Goal: Task Accomplishment & Management: Manage account settings

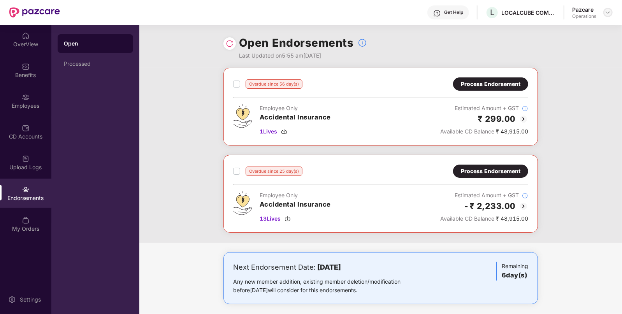
click at [607, 8] on div at bounding box center [607, 12] width 9 height 9
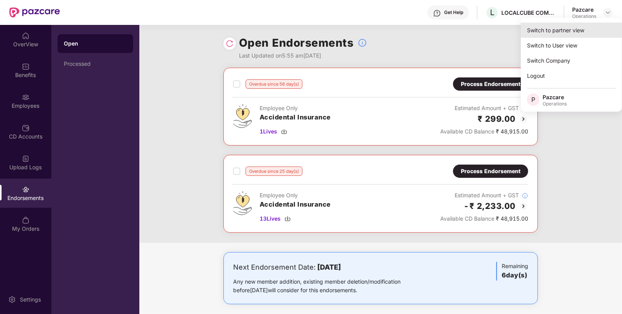
click at [572, 30] on div "Switch to partner view" at bounding box center [571, 30] width 101 height 15
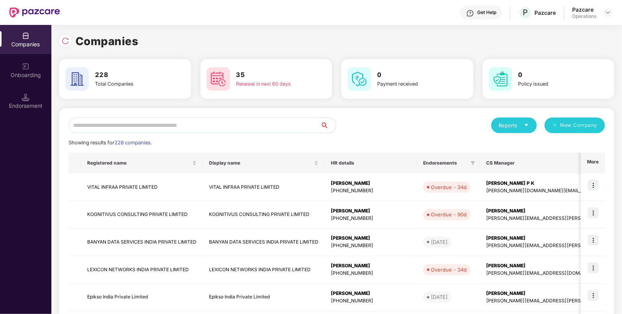
click at [205, 119] on input "text" at bounding box center [195, 126] width 252 height 16
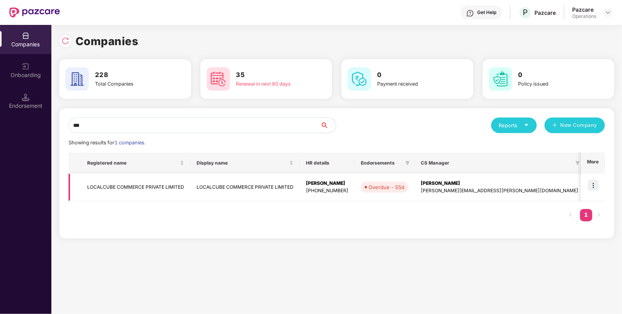
type input "***"
click at [106, 189] on td "LOCALCUBE COMMERCE PRIVATE LIMITED" at bounding box center [135, 188] width 109 height 28
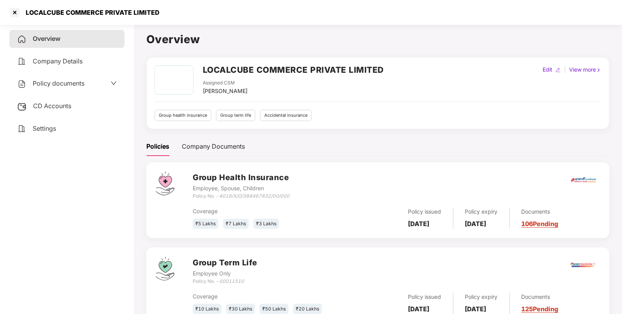
click at [56, 84] on span "Policy documents" at bounding box center [59, 83] width 52 height 8
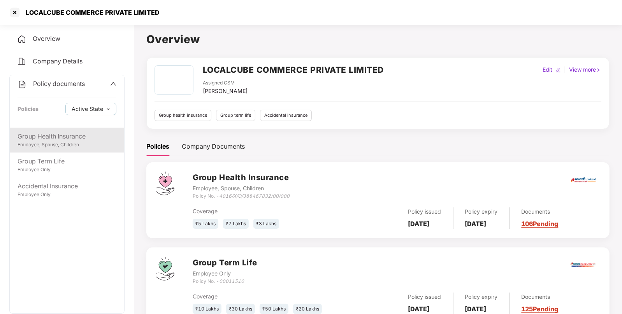
click at [40, 146] on div "Employee, Spouse, Children" at bounding box center [67, 144] width 99 height 7
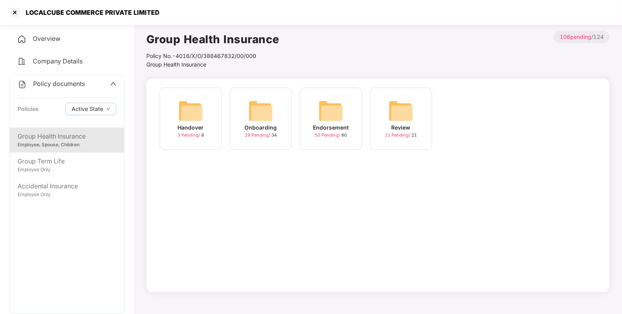
click at [343, 120] on img at bounding box center [330, 110] width 25 height 25
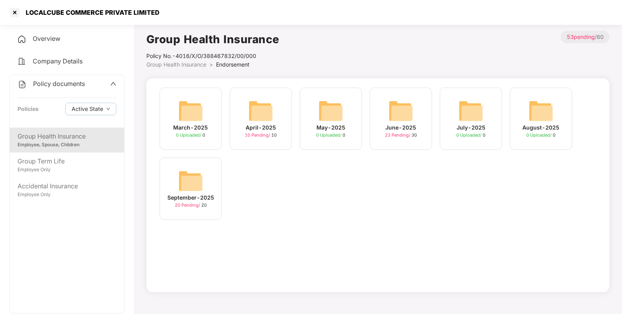
click at [265, 121] on img at bounding box center [260, 110] width 25 height 25
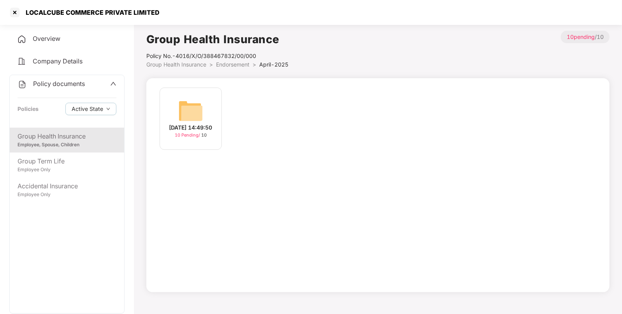
click at [187, 115] on img at bounding box center [190, 110] width 25 height 25
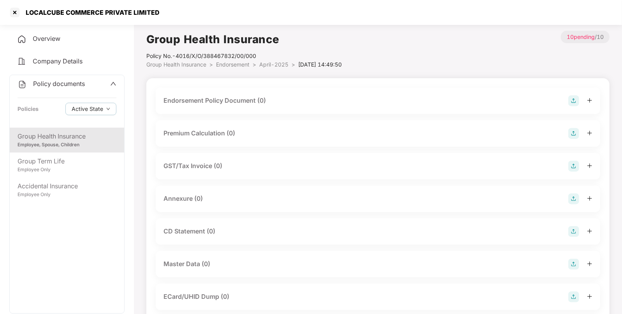
click at [567, 97] on div "Endorsement Policy Document (0)" at bounding box center [378, 100] width 429 height 11
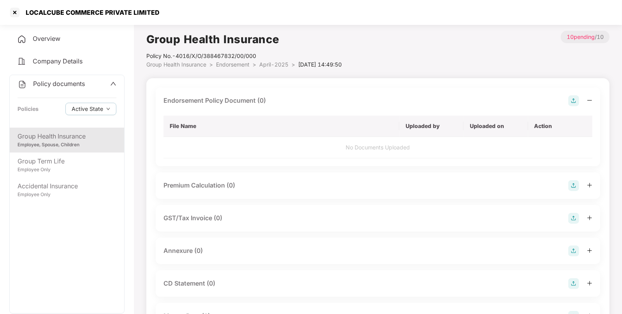
click at [572, 98] on img at bounding box center [573, 100] width 11 height 11
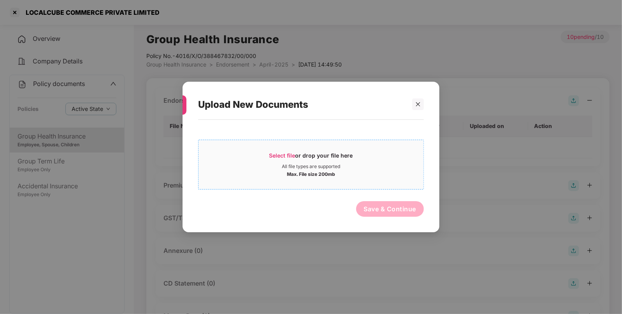
click at [287, 148] on span "Select file or drop your file here All file types are supported Max. File size …" at bounding box center [311, 164] width 225 height 37
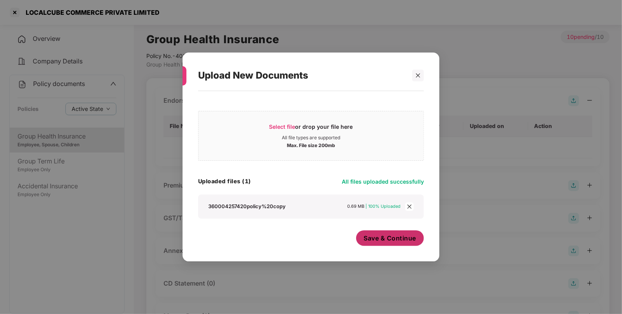
click at [374, 243] on button "Save & Continue" at bounding box center [390, 238] width 68 height 16
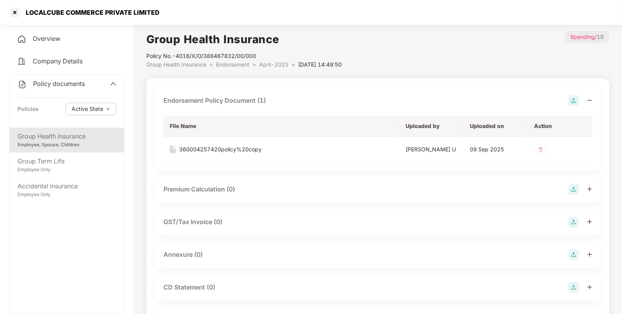
scroll to position [88, 0]
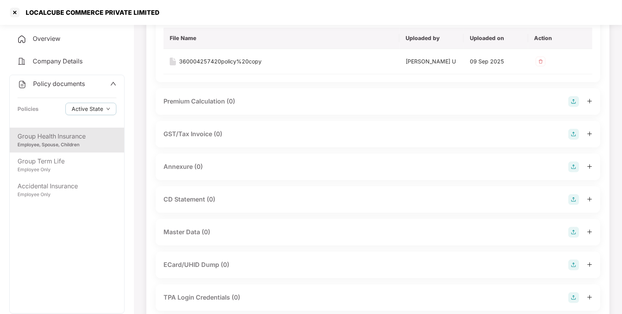
click at [572, 165] on img at bounding box center [573, 167] width 11 height 11
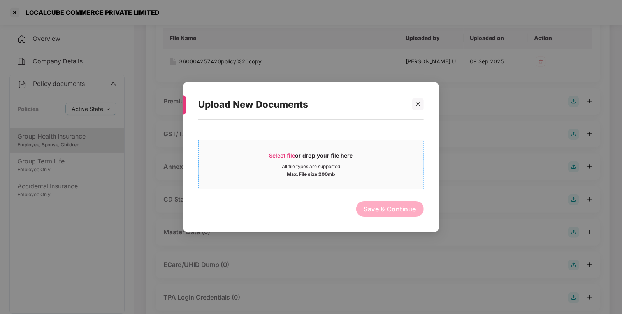
click at [275, 154] on span "Select file" at bounding box center [282, 155] width 26 height 7
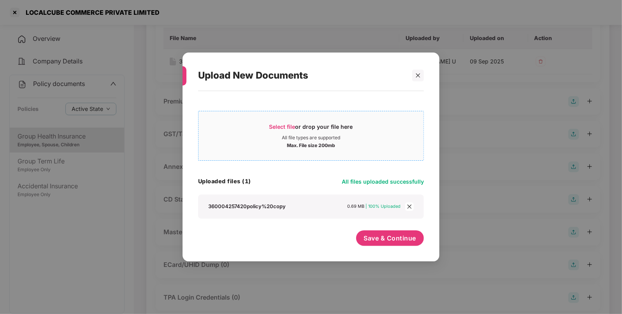
click at [359, 200] on div "360004257420policy%20copy 0.69 MB | 100% Uploaded" at bounding box center [311, 207] width 226 height 24
click at [376, 239] on span "Save & Continue" at bounding box center [390, 238] width 53 height 9
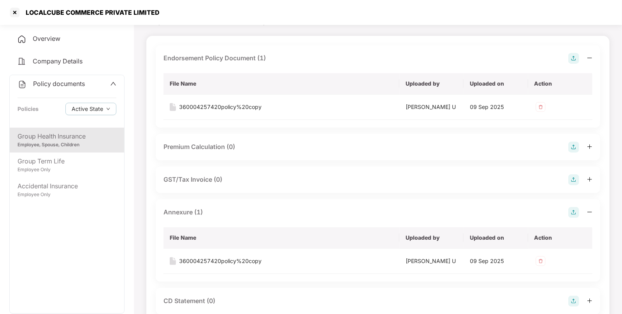
scroll to position [0, 0]
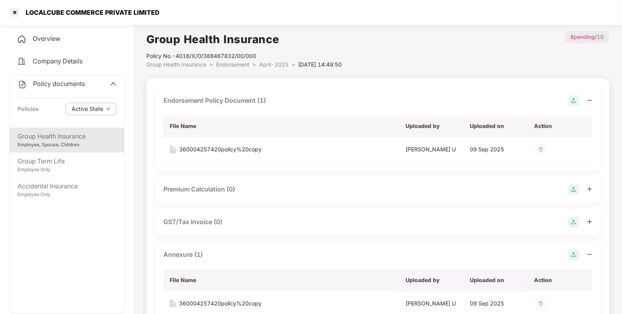
click at [241, 65] on span "Endorsement" at bounding box center [232, 64] width 33 height 7
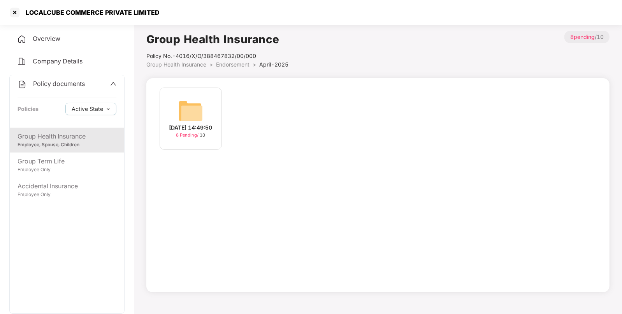
click at [234, 62] on span "Endorsement" at bounding box center [232, 64] width 33 height 7
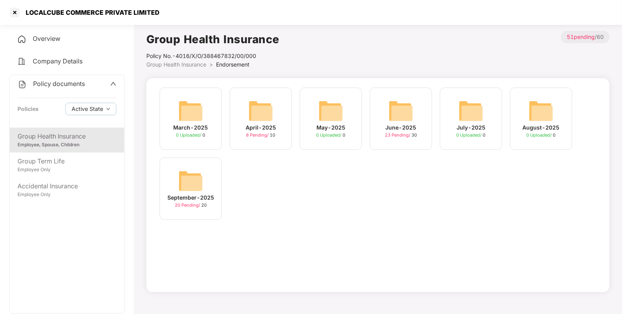
click at [404, 125] on div "June-2025" at bounding box center [401, 127] width 31 height 9
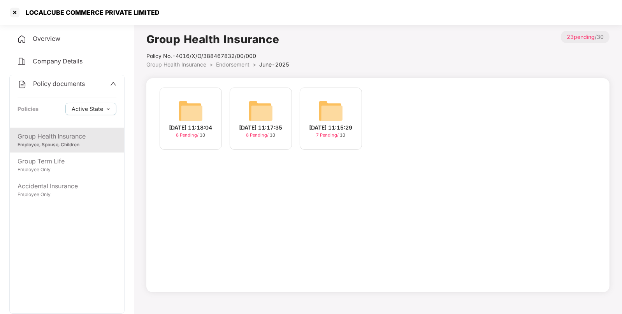
click at [188, 68] on li "Group Health Insurance >" at bounding box center [181, 64] width 70 height 9
click at [183, 62] on span "Group Health Insurance" at bounding box center [176, 64] width 60 height 7
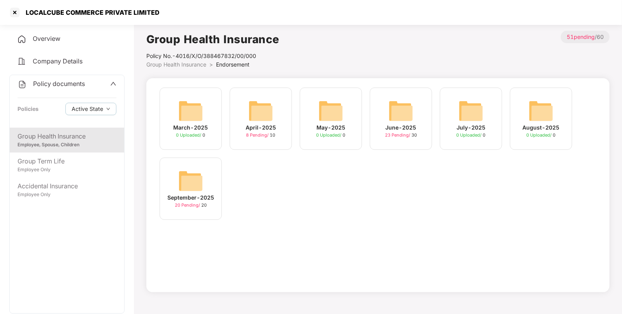
click at [189, 176] on img at bounding box center [190, 181] width 25 height 25
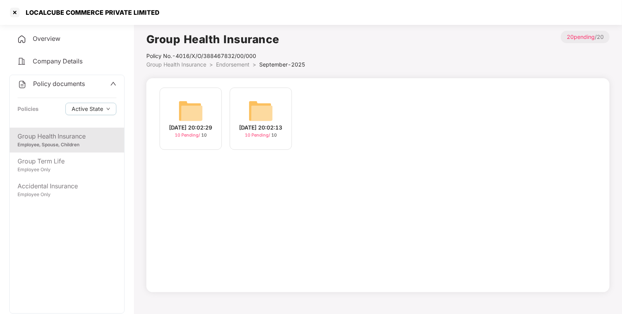
click at [192, 114] on img at bounding box center [190, 110] width 25 height 25
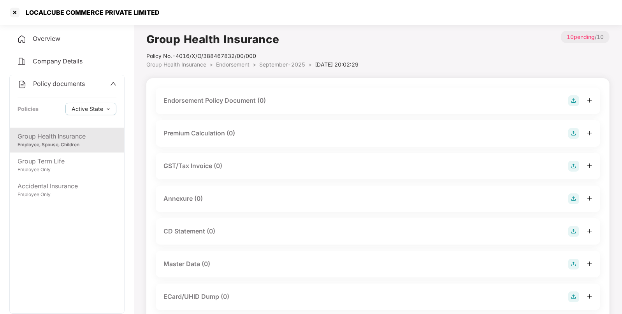
click at [571, 97] on img at bounding box center [573, 100] width 11 height 11
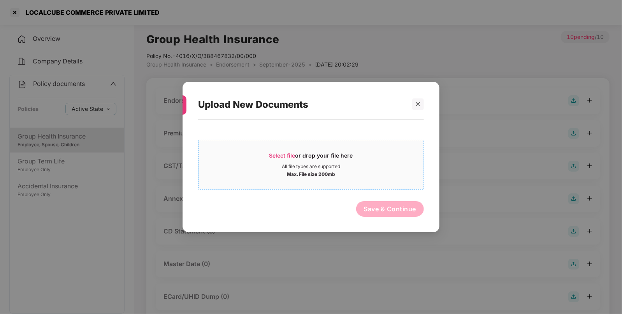
click at [282, 152] on span "Select file" at bounding box center [282, 155] width 26 height 7
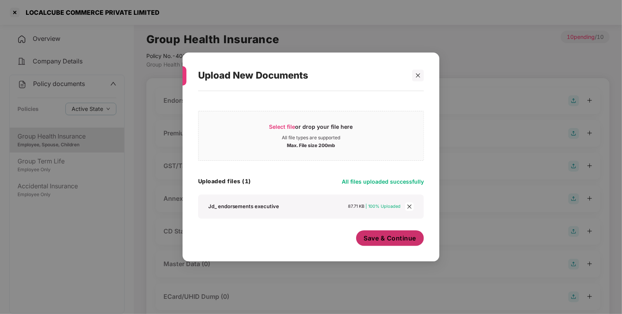
click at [369, 237] on span "Save & Continue" at bounding box center [390, 238] width 53 height 9
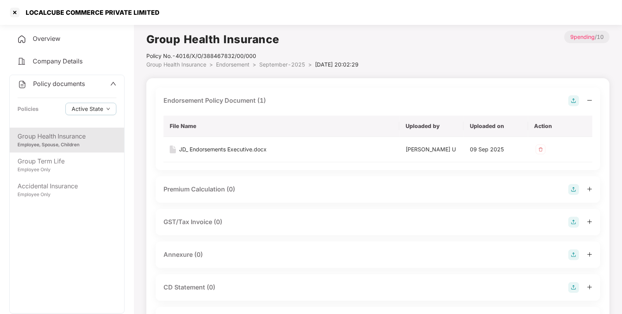
click at [570, 251] on img at bounding box center [573, 255] width 11 height 11
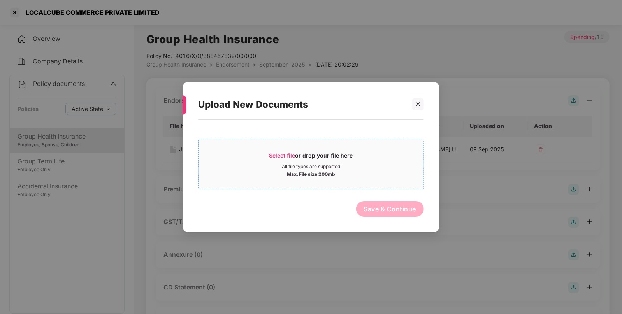
click at [280, 152] on div "Select file or drop your file here" at bounding box center [311, 158] width 84 height 12
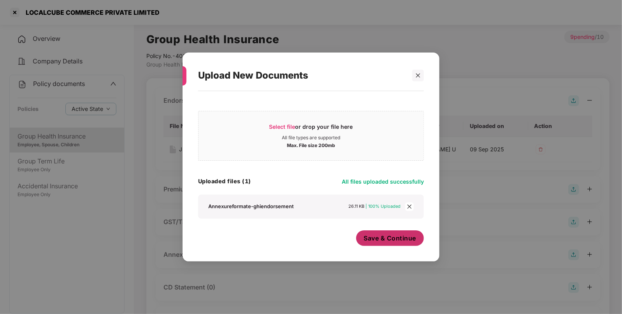
click at [396, 239] on span "Save & Continue" at bounding box center [390, 238] width 53 height 9
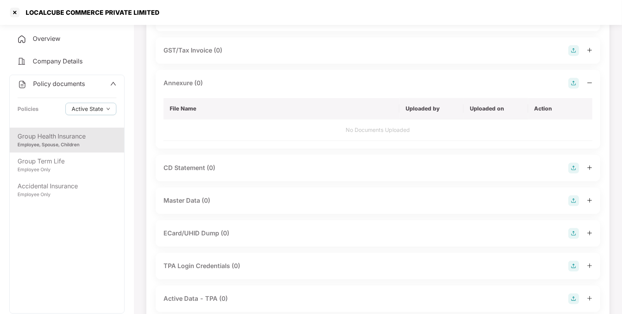
scroll to position [172, 0]
click at [572, 199] on img at bounding box center [573, 200] width 11 height 11
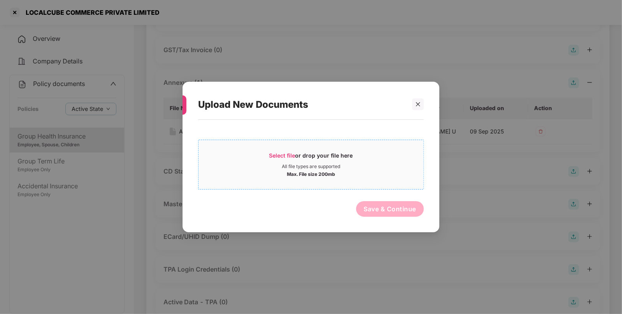
click at [274, 155] on span "Select file" at bounding box center [282, 155] width 26 height 7
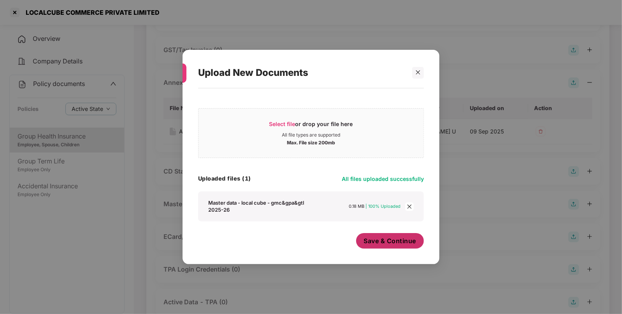
click at [389, 241] on span "Save & Continue" at bounding box center [390, 241] width 53 height 9
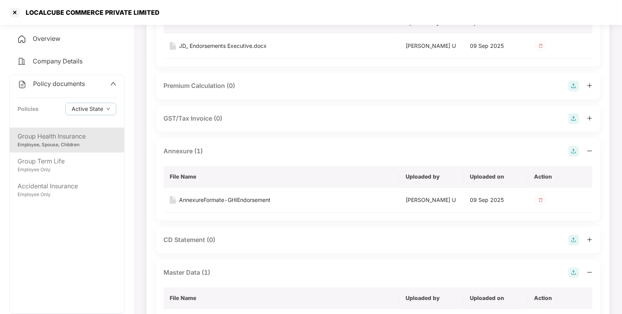
scroll to position [0, 0]
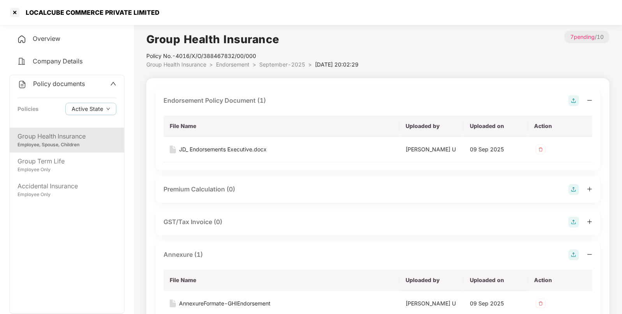
click at [278, 64] on span "September-2025" at bounding box center [282, 64] width 46 height 7
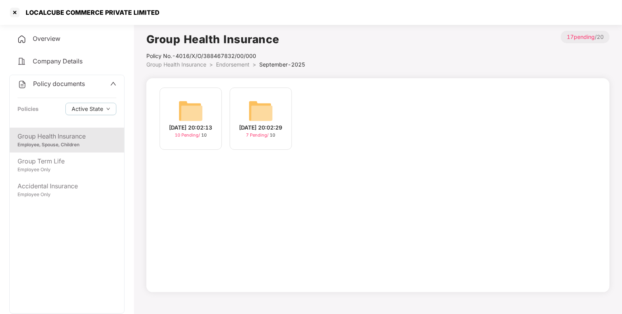
click at [186, 105] on img at bounding box center [190, 110] width 25 height 25
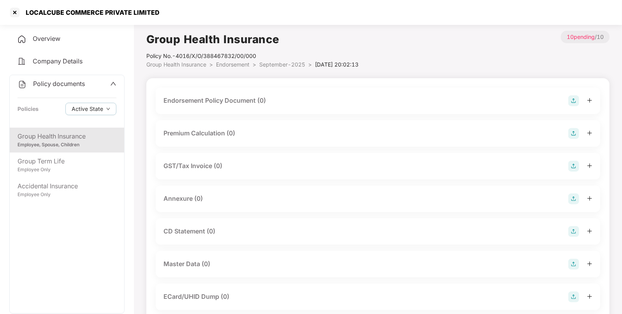
click at [571, 265] on img at bounding box center [573, 264] width 11 height 11
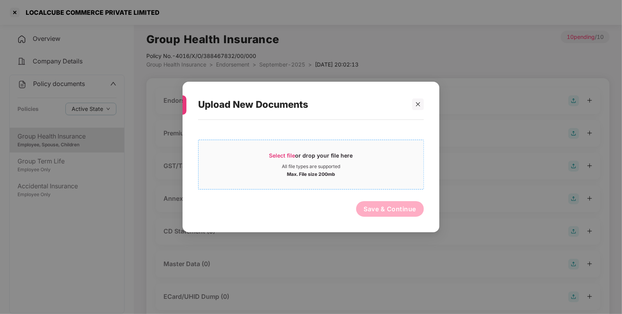
click at [276, 156] on span "Select file" at bounding box center [282, 155] width 26 height 7
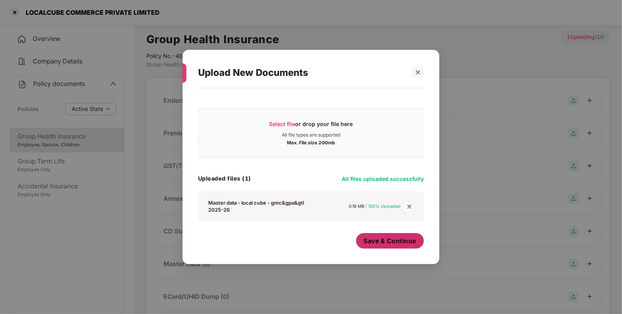
click at [379, 235] on button "Save & Continue" at bounding box center [390, 241] width 68 height 16
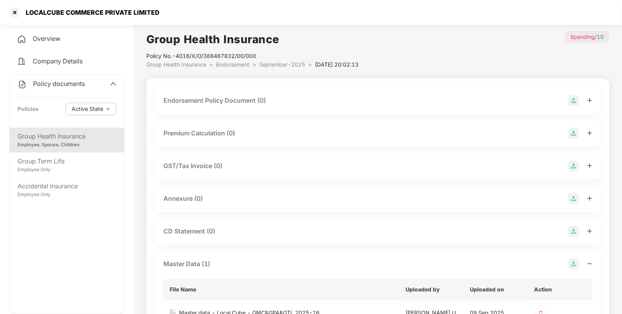
click at [566, 100] on div "Endorsement Policy Document (0)" at bounding box center [378, 100] width 429 height 11
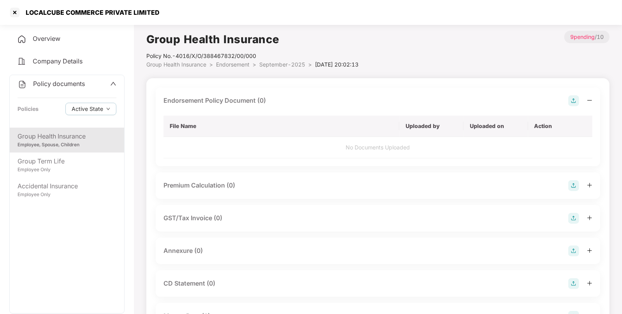
click at [572, 101] on img at bounding box center [573, 100] width 11 height 11
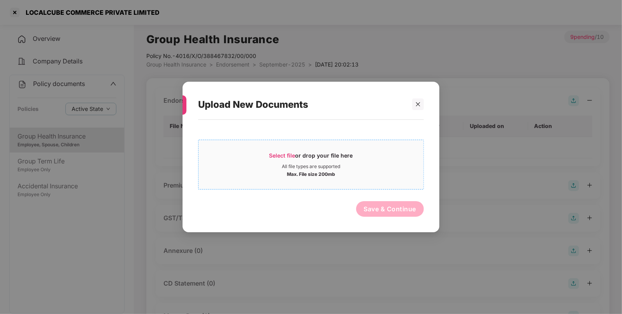
click at [273, 157] on span "Select file" at bounding box center [282, 155] width 26 height 7
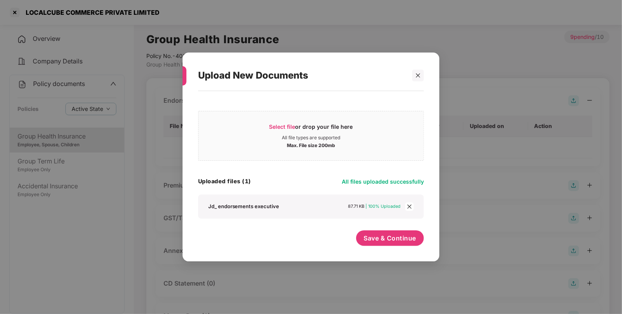
click at [370, 228] on div "Select file or drop your file here All file types are supported Max. File size …" at bounding box center [311, 172] width 226 height 155
click at [369, 232] on button "Save & Continue" at bounding box center [390, 238] width 68 height 16
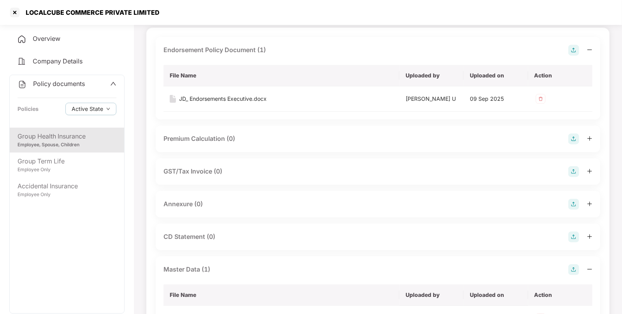
scroll to position [57, 0]
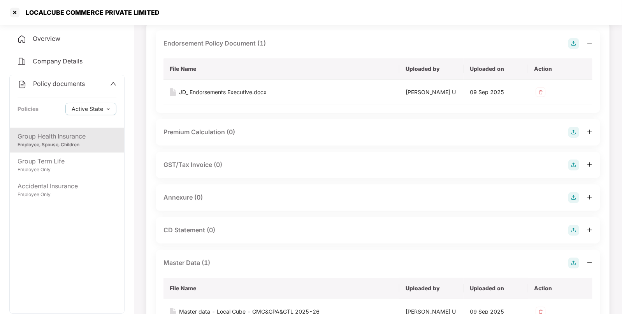
click at [576, 197] on img at bounding box center [573, 197] width 11 height 11
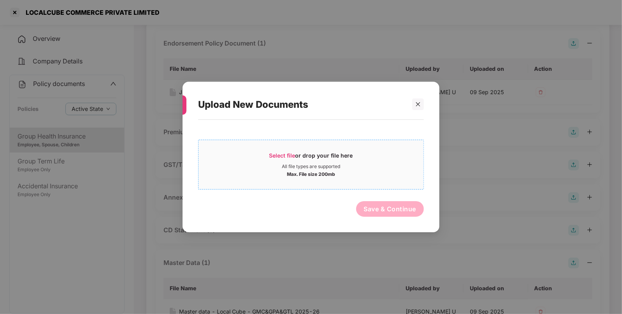
click at [290, 152] on span "Select file" at bounding box center [282, 155] width 26 height 7
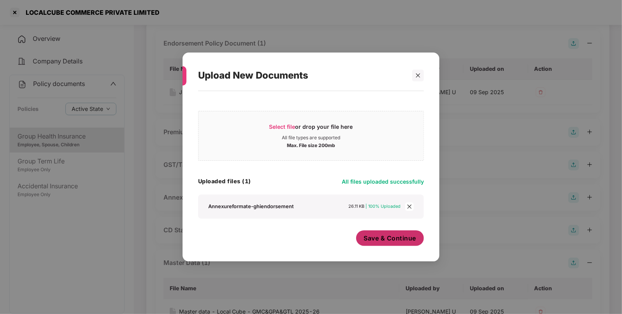
click at [388, 236] on span "Save & Continue" at bounding box center [390, 238] width 53 height 9
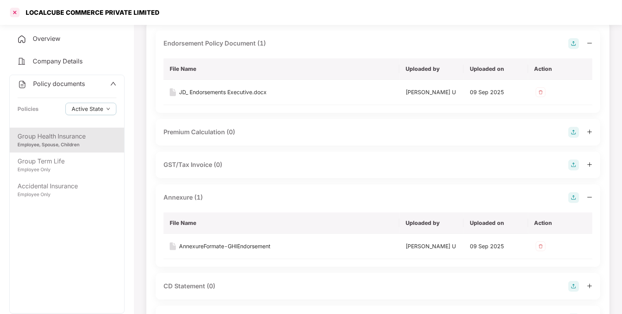
click at [12, 14] on div at bounding box center [15, 12] width 12 height 12
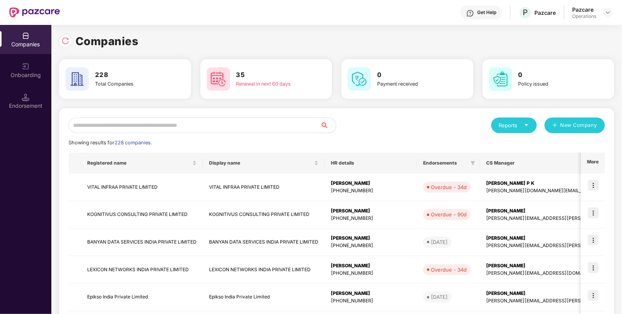
scroll to position [0, 0]
click at [65, 39] on img at bounding box center [66, 41] width 8 height 8
click at [71, 39] on div at bounding box center [65, 41] width 12 height 12
click at [236, 123] on input "text" at bounding box center [195, 126] width 252 height 16
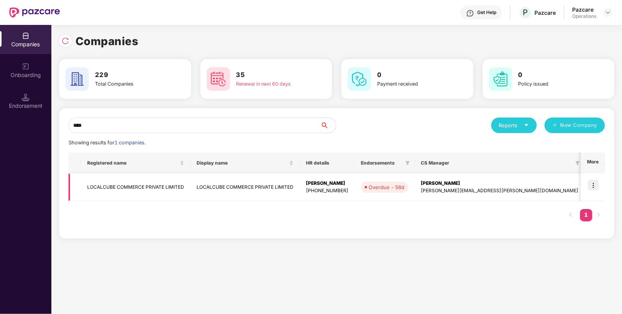
type input "****"
click at [108, 179] on td "LOCALCUBE COMMERCE PRIVATE LIMITED" at bounding box center [135, 188] width 109 height 28
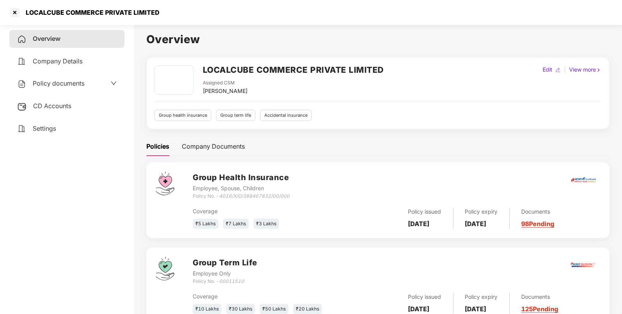
click at [56, 82] on span "Policy documents" at bounding box center [59, 83] width 52 height 8
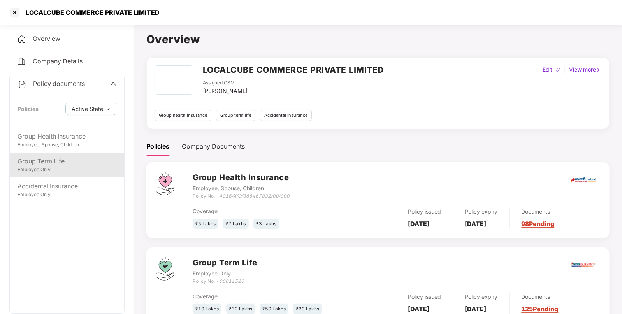
click at [45, 162] on div "Group Term Life" at bounding box center [67, 161] width 99 height 10
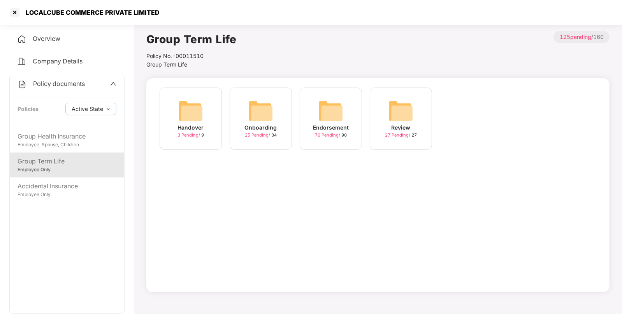
click at [324, 113] on img at bounding box center [330, 110] width 25 height 25
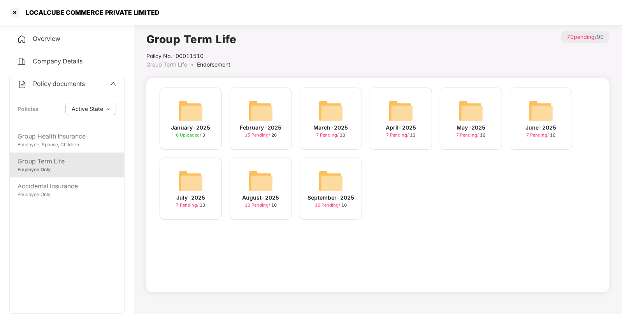
click at [261, 182] on img at bounding box center [260, 181] width 25 height 25
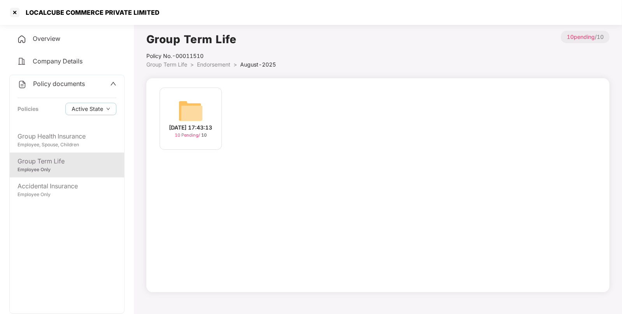
click at [196, 98] on img at bounding box center [190, 110] width 25 height 25
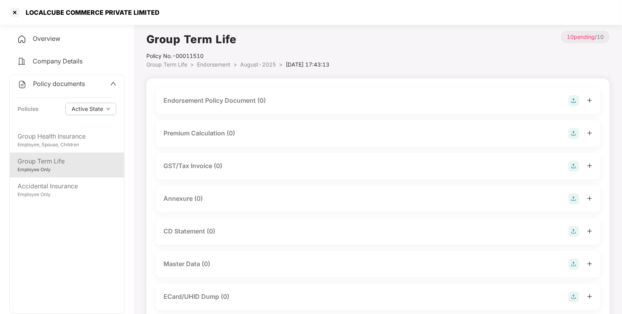
click at [567, 97] on div "Endorsement Policy Document (0)" at bounding box center [378, 100] width 429 height 11
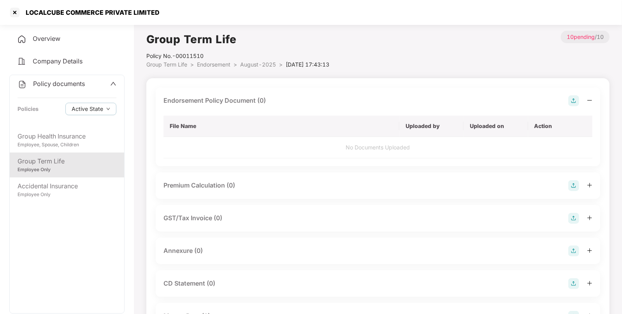
click at [574, 99] on img at bounding box center [573, 100] width 11 height 11
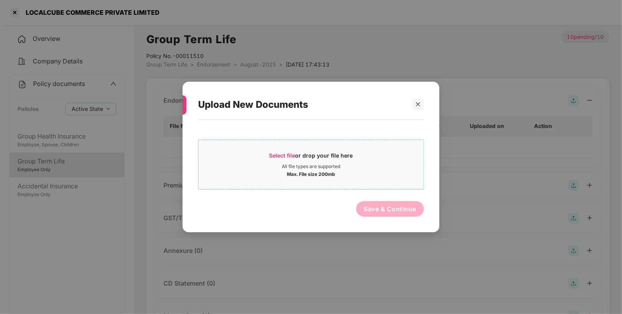
click at [281, 158] on span "Select file" at bounding box center [282, 155] width 26 height 7
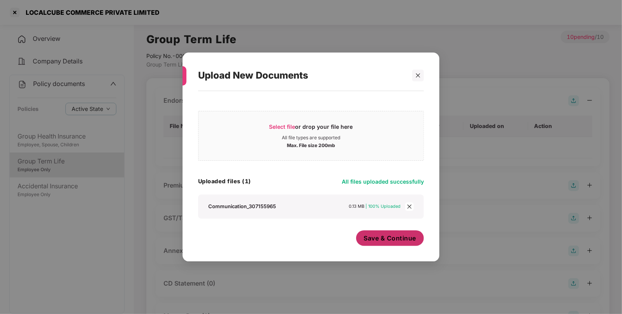
click at [387, 231] on button "Save & Continue" at bounding box center [390, 238] width 68 height 16
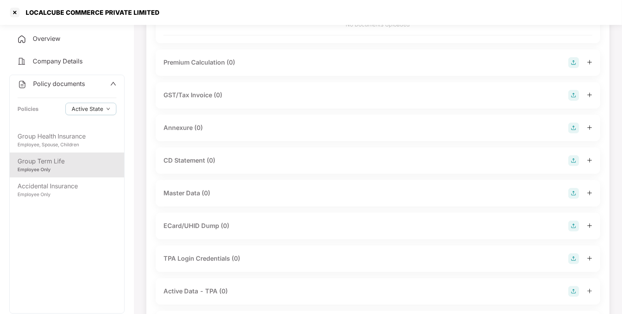
scroll to position [127, 0]
click at [576, 123] on img at bounding box center [573, 128] width 11 height 11
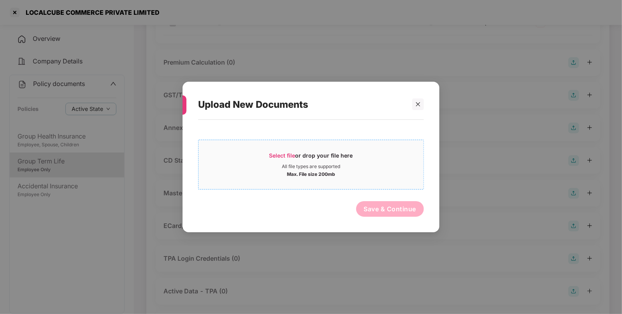
click at [279, 151] on span "Select file or drop your file here All file types are supported Max. File size …" at bounding box center [311, 164] width 225 height 37
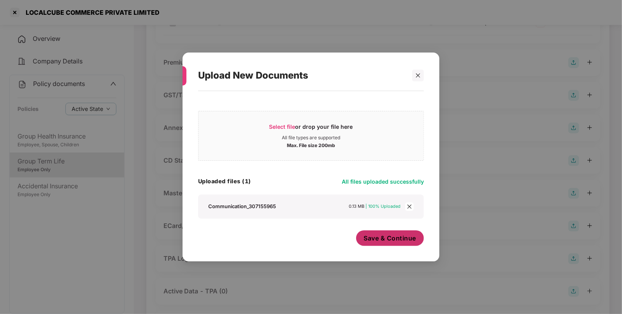
click at [389, 231] on button "Save & Continue" at bounding box center [390, 238] width 68 height 16
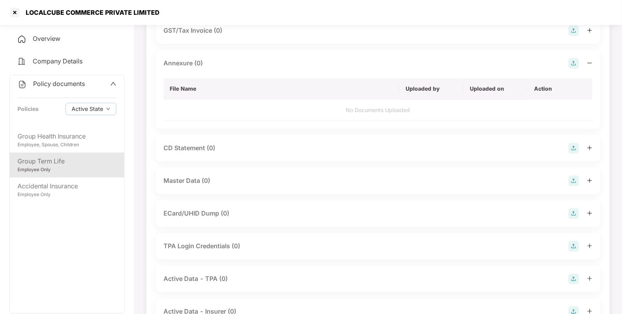
scroll to position [195, 0]
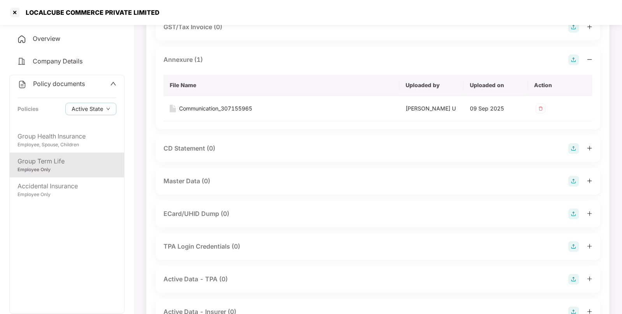
click at [574, 183] on img at bounding box center [573, 181] width 11 height 11
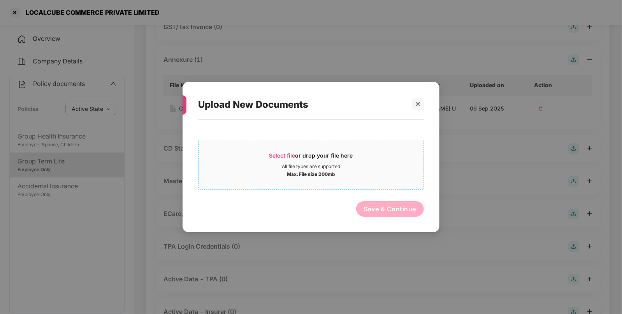
click at [285, 149] on span "Select file or drop your file here All file types are supported Max. File size …" at bounding box center [311, 164] width 225 height 37
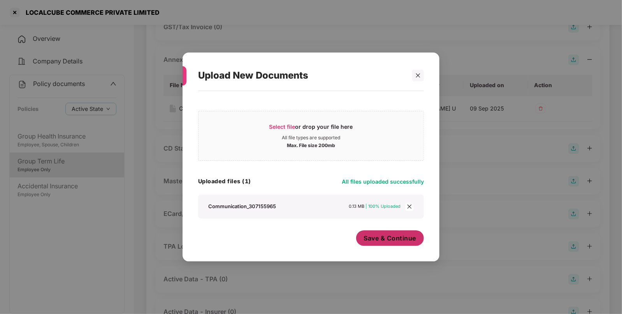
click at [397, 237] on span "Save & Continue" at bounding box center [390, 238] width 53 height 9
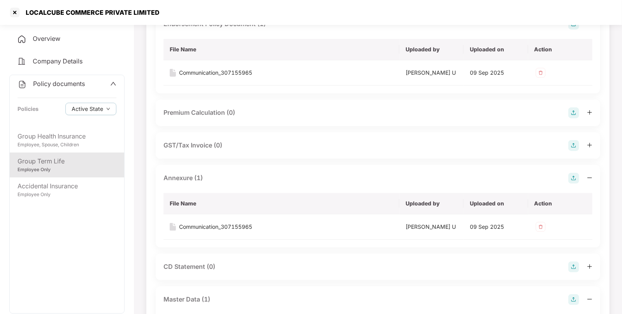
scroll to position [0, 0]
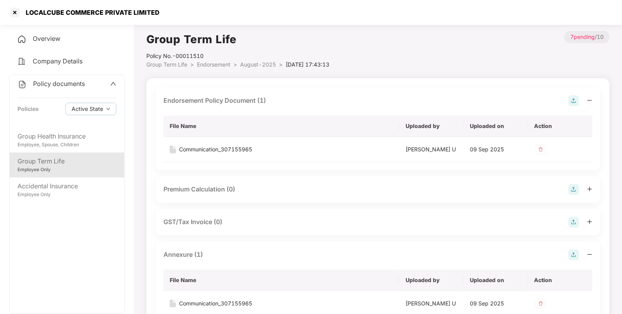
click at [72, 164] on div "Group Term Life" at bounding box center [67, 161] width 99 height 10
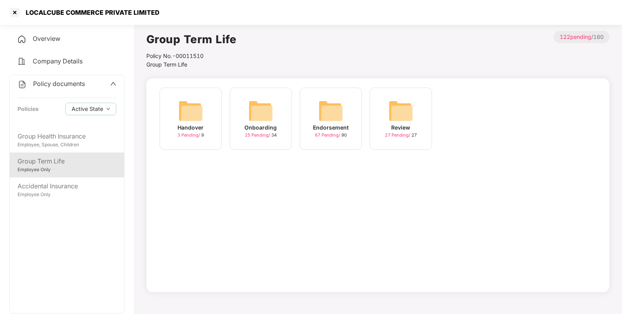
click at [321, 109] on img at bounding box center [330, 110] width 25 height 25
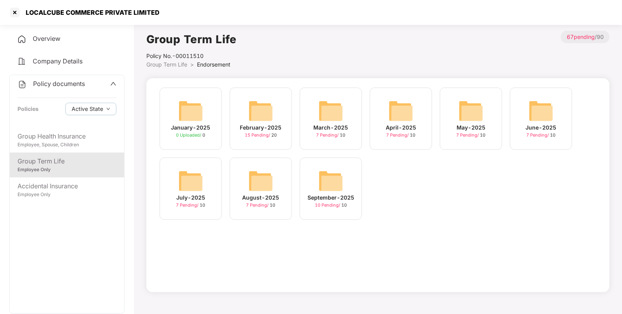
click at [332, 173] on img at bounding box center [330, 181] width 25 height 25
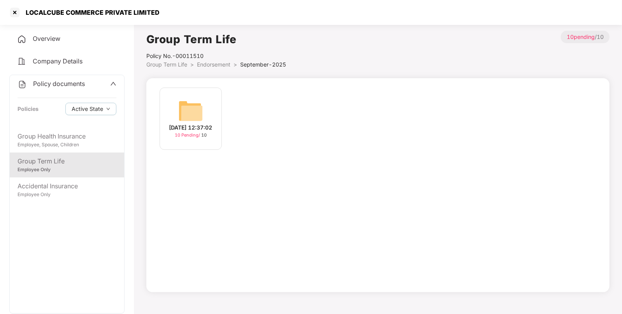
click at [181, 105] on img at bounding box center [190, 110] width 25 height 25
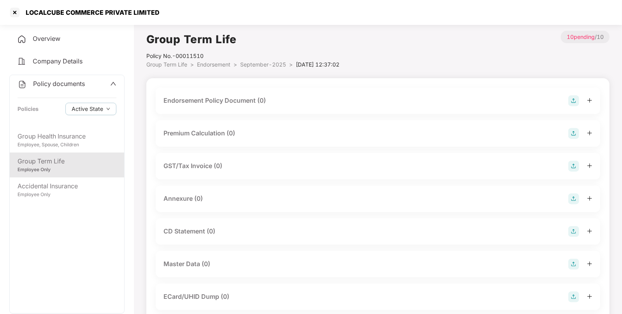
click at [572, 100] on img at bounding box center [573, 100] width 11 height 11
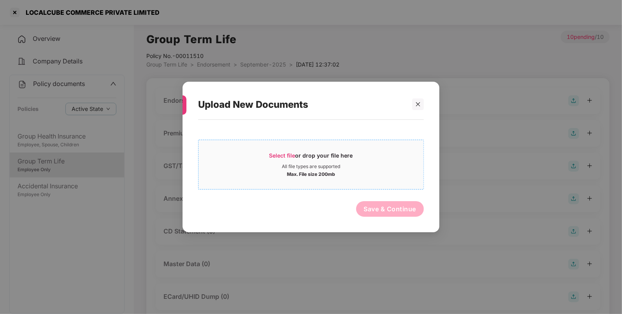
click at [282, 155] on span "Select file" at bounding box center [282, 155] width 26 height 7
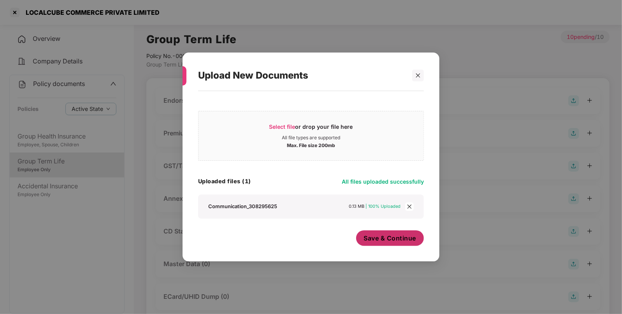
click at [374, 237] on span "Save & Continue" at bounding box center [390, 238] width 53 height 9
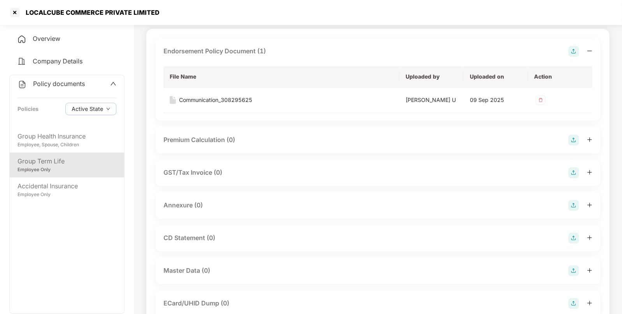
scroll to position [51, 0]
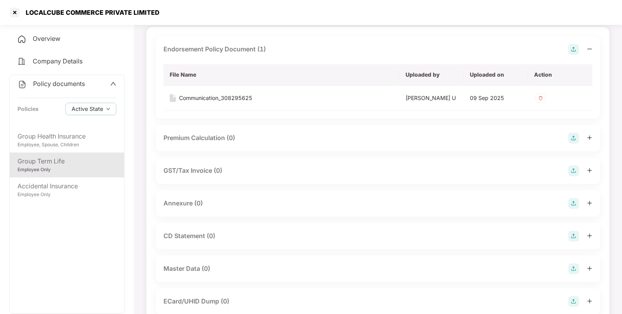
click at [575, 203] on img at bounding box center [573, 203] width 11 height 11
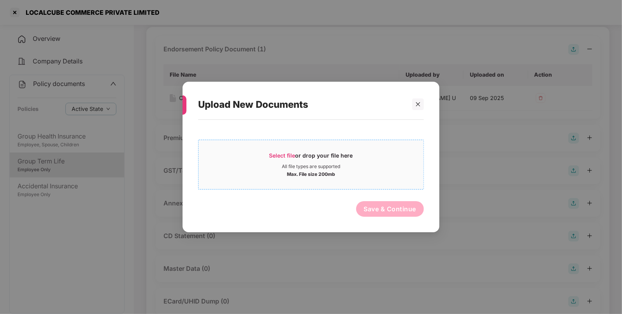
click at [281, 157] on span "Select file" at bounding box center [282, 155] width 26 height 7
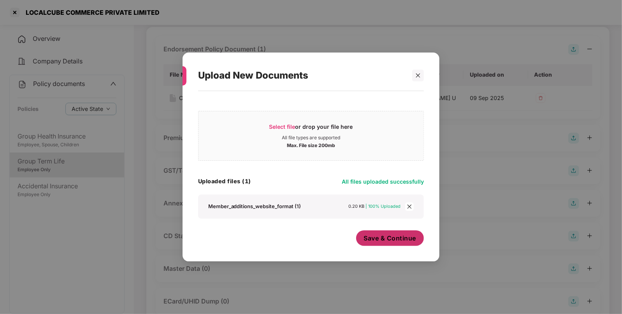
click at [368, 234] on span "Save & Continue" at bounding box center [390, 238] width 53 height 9
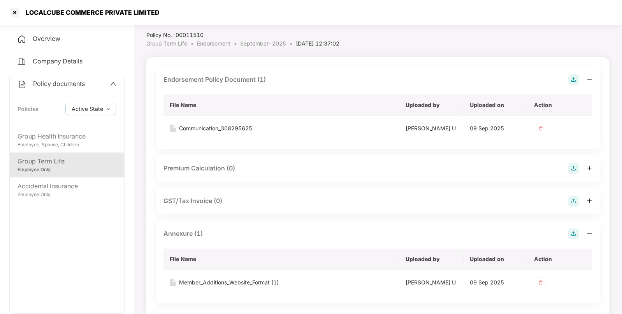
scroll to position [0, 0]
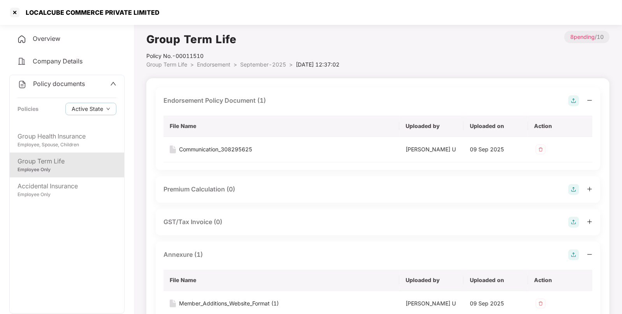
click at [251, 67] on span "September-2025" at bounding box center [263, 64] width 46 height 7
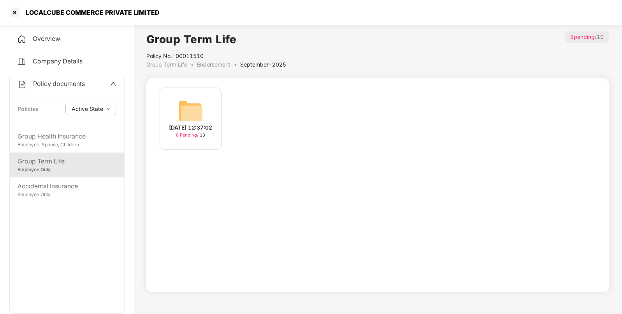
click at [191, 112] on img at bounding box center [190, 110] width 25 height 25
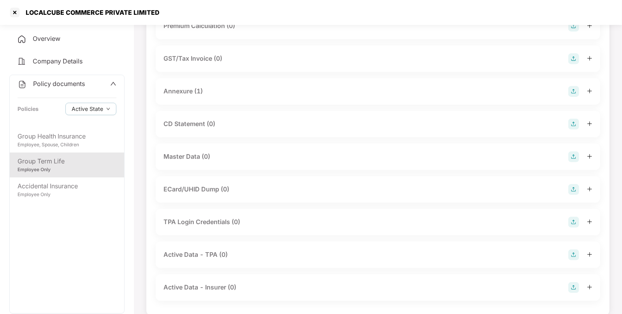
scroll to position [108, 0]
click at [576, 152] on img at bounding box center [573, 156] width 11 height 11
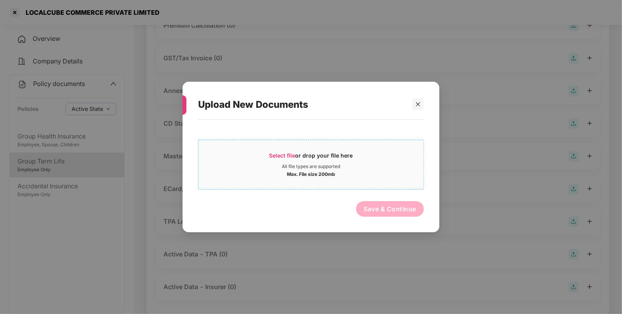
click at [279, 152] on span "Select file" at bounding box center [282, 155] width 26 height 7
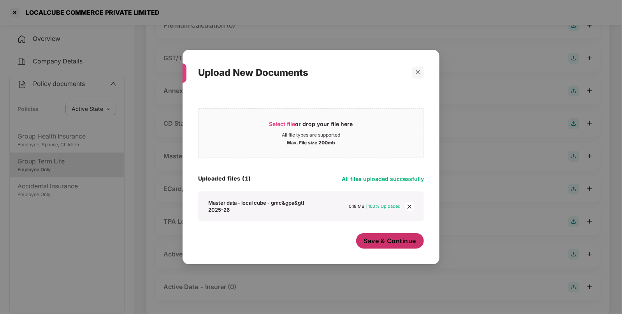
click at [389, 247] on button "Save & Continue" at bounding box center [390, 241] width 68 height 16
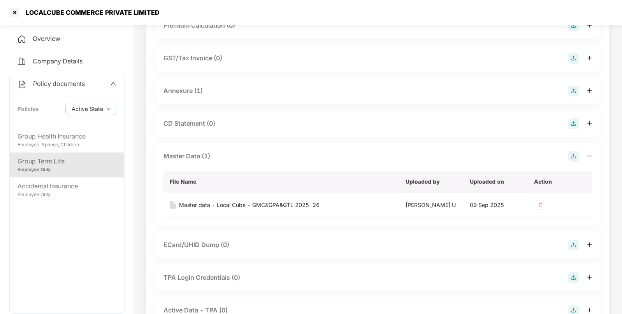
scroll to position [175, 0]
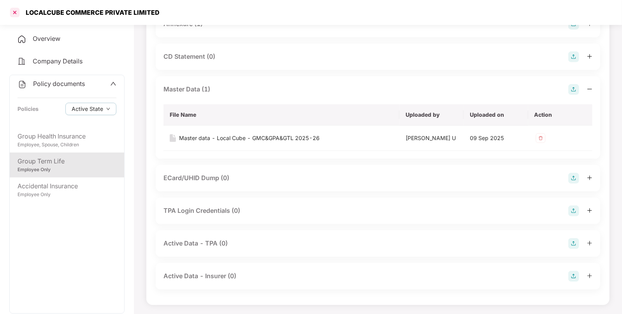
click at [18, 9] on div at bounding box center [15, 12] width 12 height 12
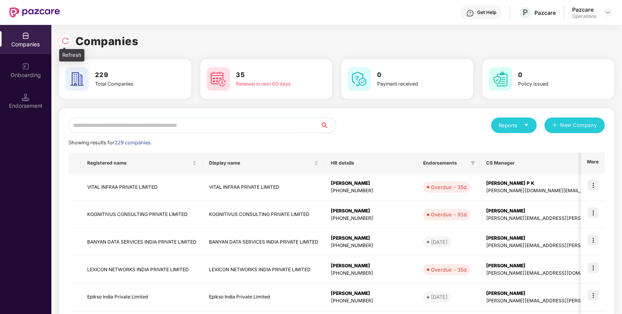
click at [66, 41] on img at bounding box center [66, 41] width 8 height 8
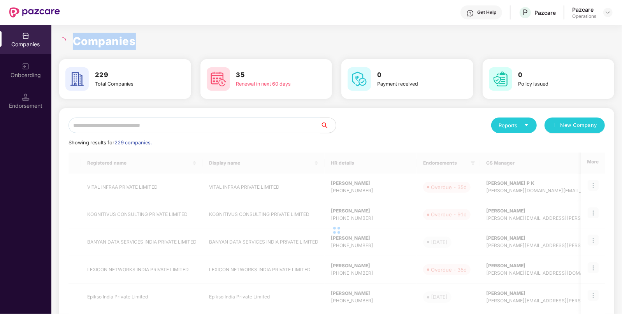
click at [65, 44] on div "Companies" at bounding box center [336, 41] width 555 height 17
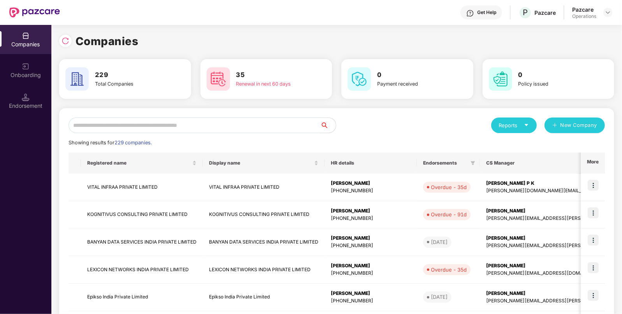
click at [145, 53] on div "Companies 229 Total Companies 35 Renewal in next 60 days 0 Payment received 0 P…" at bounding box center [336, 263] width 555 height 460
click at [66, 42] on img at bounding box center [66, 41] width 8 height 8
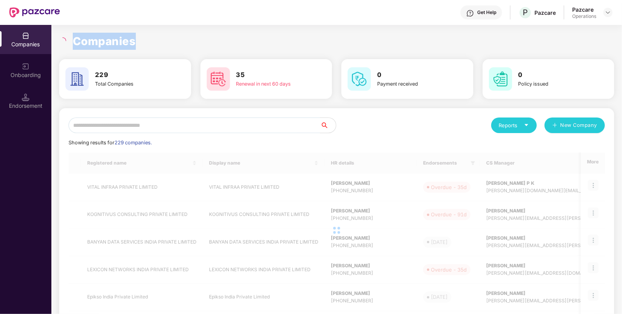
click at [66, 42] on div at bounding box center [63, 40] width 9 height 7
click at [151, 70] on h3 "229" at bounding box center [128, 75] width 67 height 10
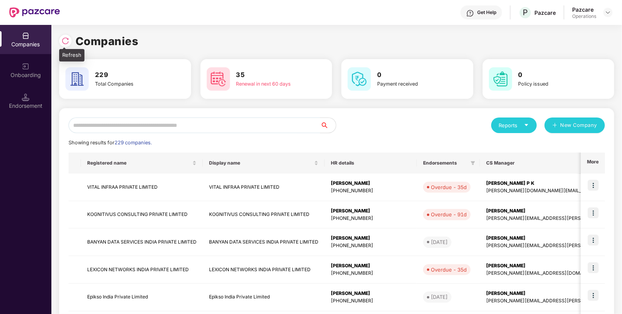
click at [68, 40] on img at bounding box center [66, 41] width 8 height 8
paste input "**********"
click at [212, 121] on input "text" at bounding box center [195, 126] width 252 height 16
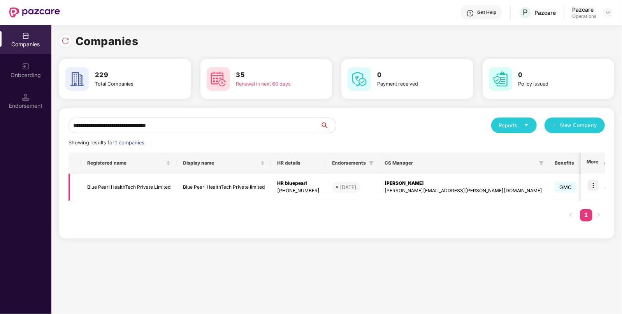
type input "**********"
click at [590, 183] on img at bounding box center [593, 185] width 11 height 11
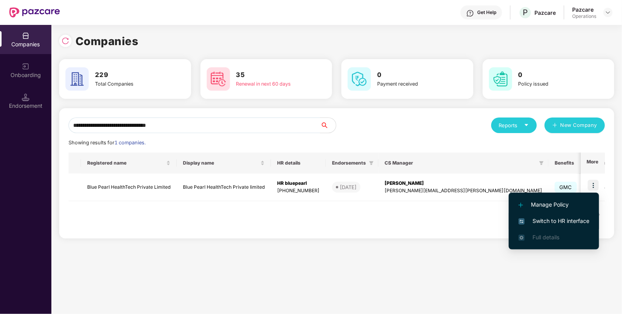
click at [539, 220] on span "Switch to HR interface" at bounding box center [554, 221] width 71 height 9
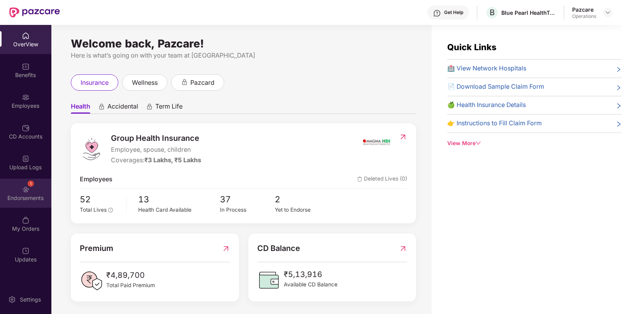
click at [23, 191] on img at bounding box center [26, 190] width 8 height 8
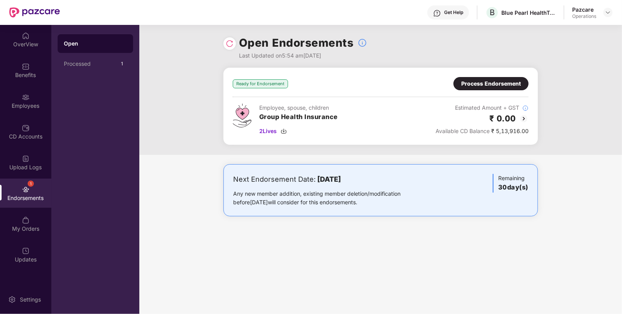
click at [521, 116] on img at bounding box center [523, 118] width 9 height 9
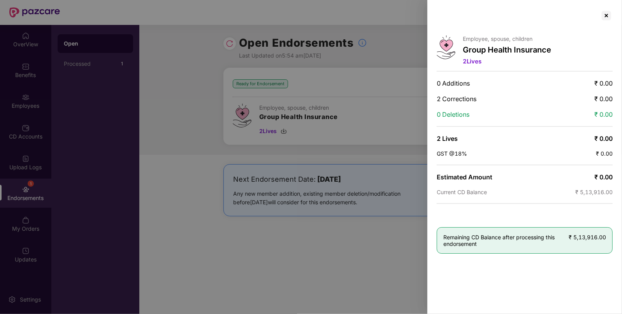
click at [607, 9] on div "Employee, spouse, children Group Health Insurance 2 Lives 0 Additions ₹ 0.00 2 …" at bounding box center [524, 157] width 195 height 314
click at [608, 17] on div at bounding box center [606, 15] width 12 height 12
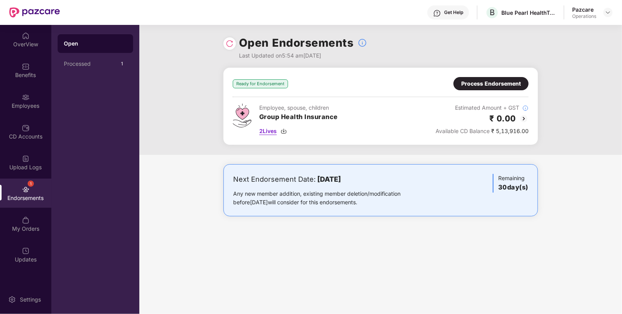
click at [285, 128] on img at bounding box center [284, 131] width 6 height 6
click at [478, 82] on div "Process Endorsement" at bounding box center [491, 83] width 60 height 9
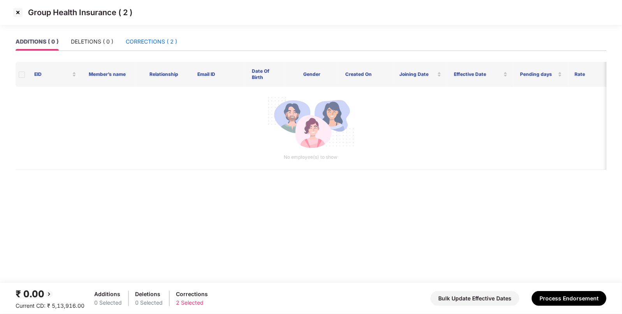
click at [138, 43] on div "CORRECTIONS ( 2 )" at bounding box center [151, 41] width 51 height 9
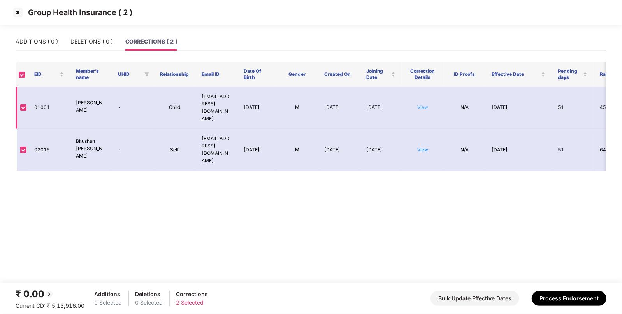
click at [422, 104] on link "View" at bounding box center [422, 107] width 11 height 6
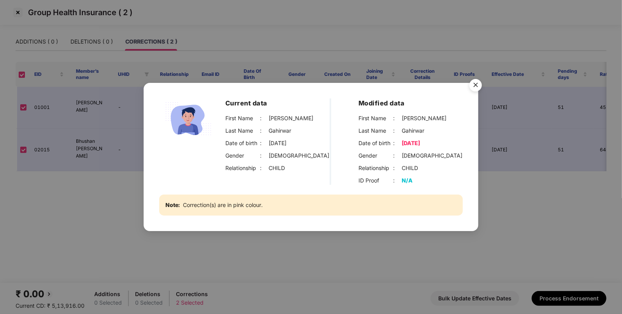
click at [474, 82] on img "Close" at bounding box center [476, 87] width 22 height 22
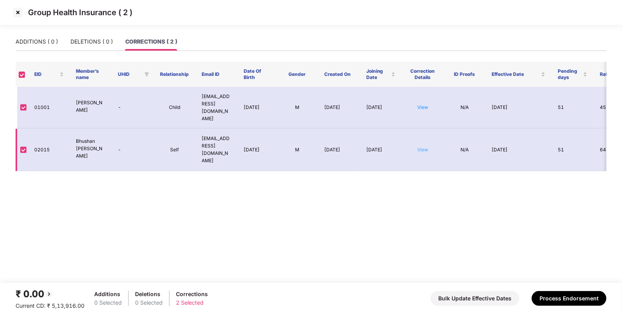
click at [425, 147] on link "View" at bounding box center [422, 150] width 11 height 6
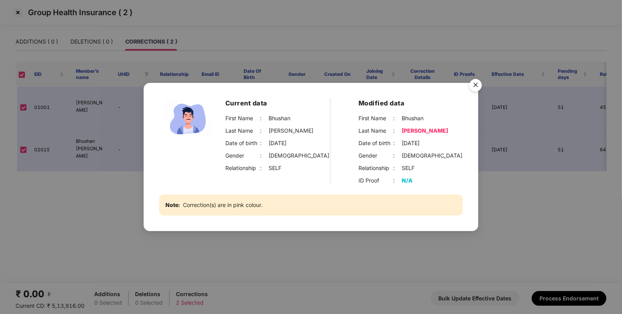
click at [478, 88] on img "Close" at bounding box center [476, 87] width 22 height 22
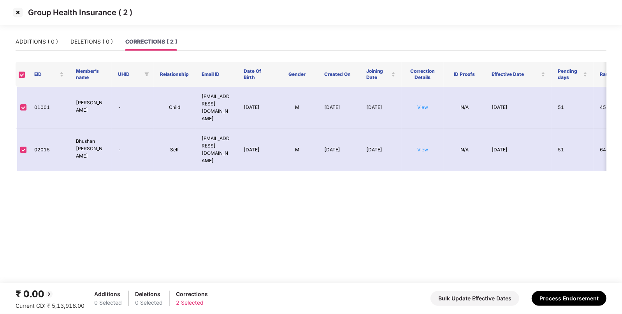
click at [16, 12] on img at bounding box center [18, 12] width 12 height 12
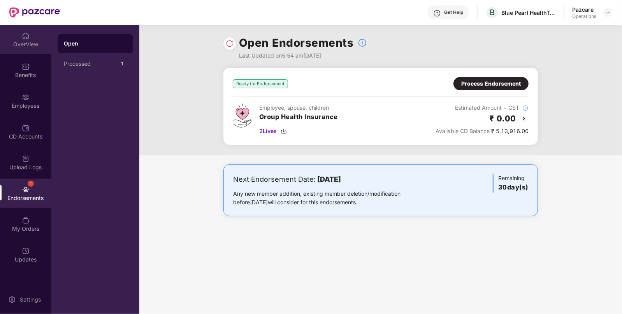
click at [30, 44] on div "OverView" at bounding box center [25, 44] width 51 height 8
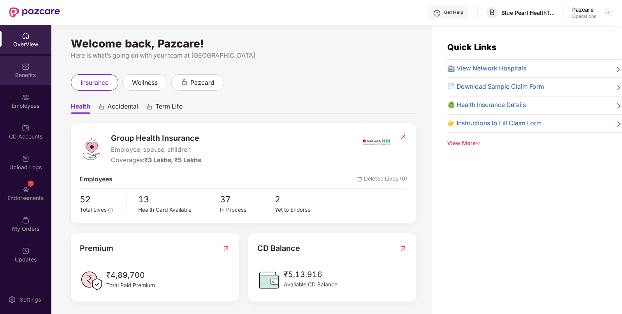
click at [20, 76] on div "Benefits" at bounding box center [25, 75] width 51 height 8
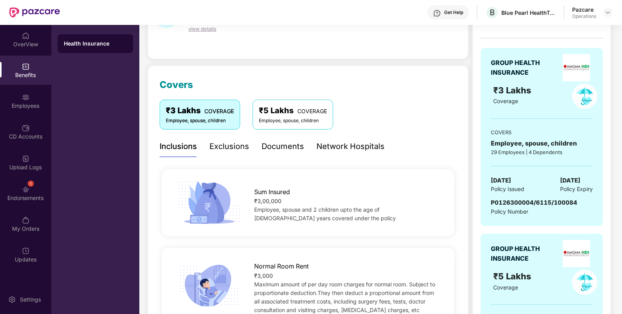
scroll to position [61, 0]
click at [605, 12] on img at bounding box center [608, 12] width 6 height 6
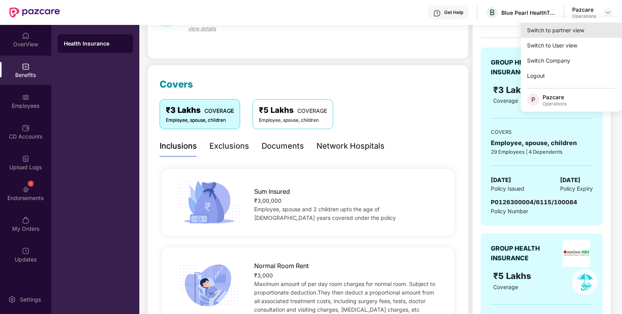
click at [553, 30] on div "Switch to partner view" at bounding box center [571, 30] width 101 height 15
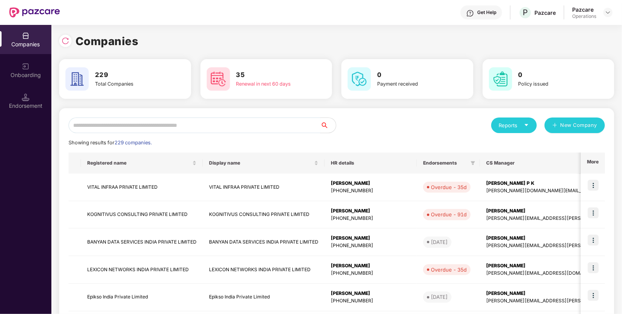
click at [198, 127] on input "text" at bounding box center [195, 126] width 252 height 16
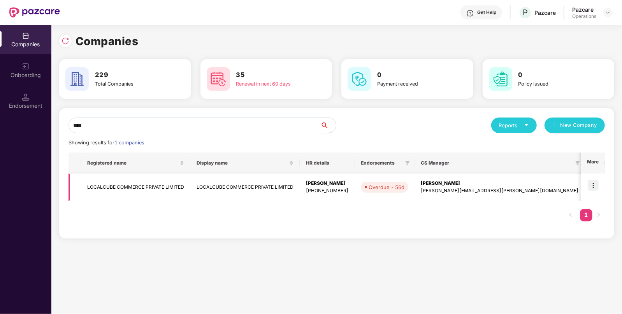
type input "****"
click at [102, 185] on td "LOCALCUBE COMMERCE PRIVATE LIMITED" at bounding box center [135, 188] width 109 height 28
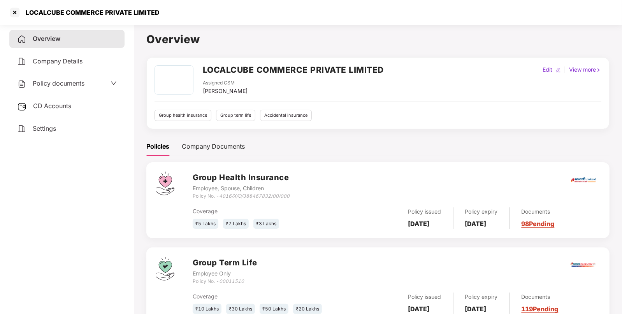
click at [56, 82] on span "Policy documents" at bounding box center [59, 83] width 52 height 8
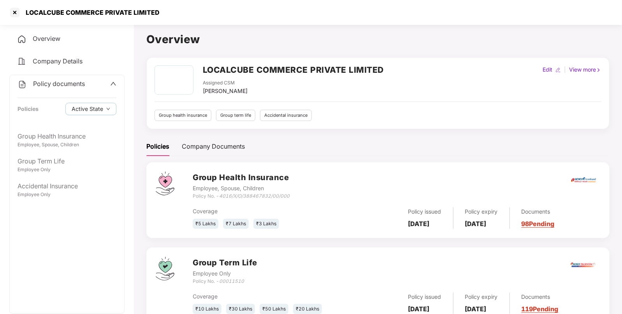
click at [231, 279] on icon "00011510" at bounding box center [231, 281] width 25 height 6
copy icon "00011510"
click at [16, 12] on div at bounding box center [15, 12] width 12 height 12
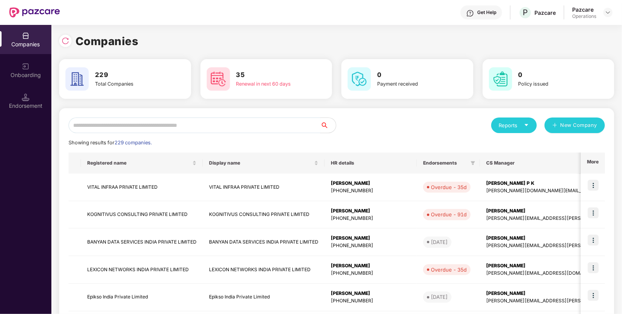
paste input "**********"
click at [146, 128] on input "text" at bounding box center [195, 126] width 252 height 16
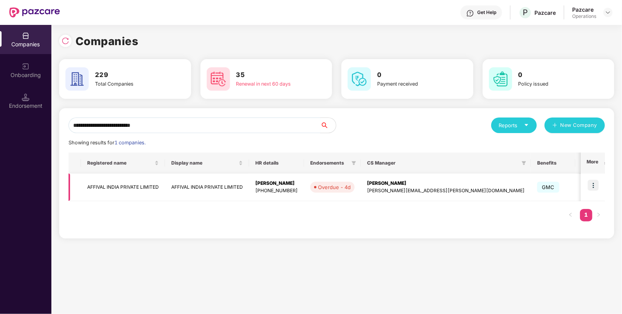
type input "**********"
click at [594, 183] on img at bounding box center [593, 185] width 11 height 11
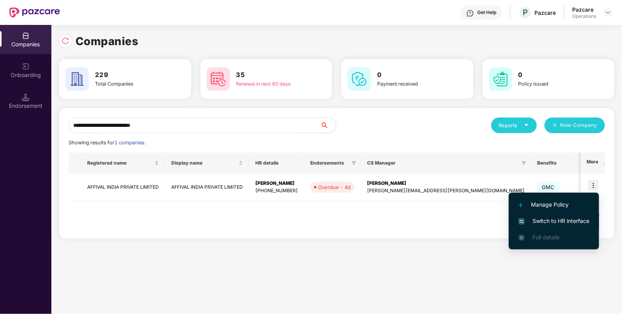
click at [542, 218] on span "Switch to HR interface" at bounding box center [554, 221] width 71 height 9
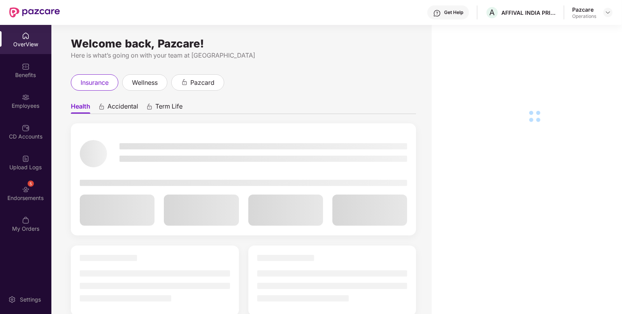
click at [23, 196] on div "Endorsements" at bounding box center [25, 198] width 51 height 8
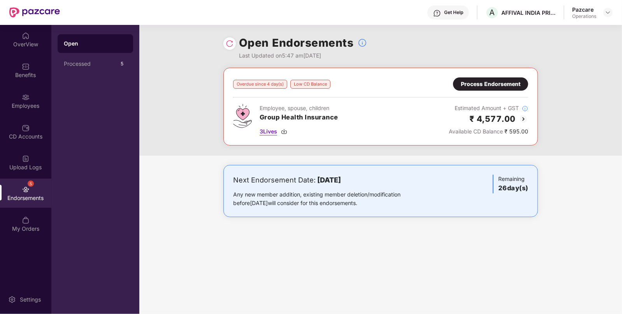
click at [286, 132] on img at bounding box center [284, 131] width 6 height 6
click at [475, 82] on div "Process Endorsement" at bounding box center [491, 84] width 60 height 9
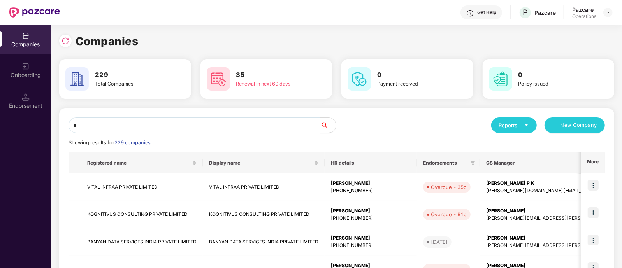
click at [95, 125] on input "*" at bounding box center [195, 126] width 252 height 16
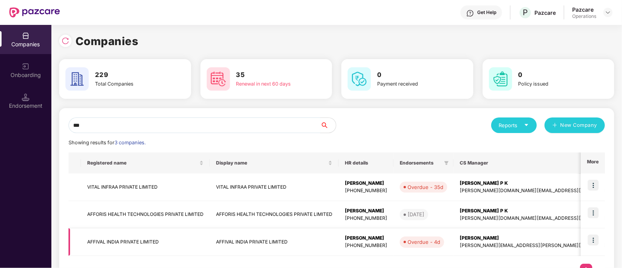
type input "***"
click at [110, 233] on td "AFFIVAL INDIA PRIVATE LIMITED" at bounding box center [145, 243] width 129 height 28
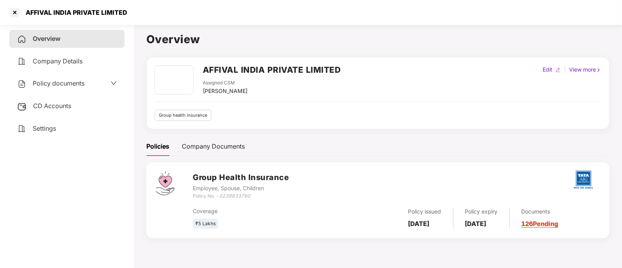
click at [86, 108] on div "CD Accounts" at bounding box center [66, 106] width 115 height 18
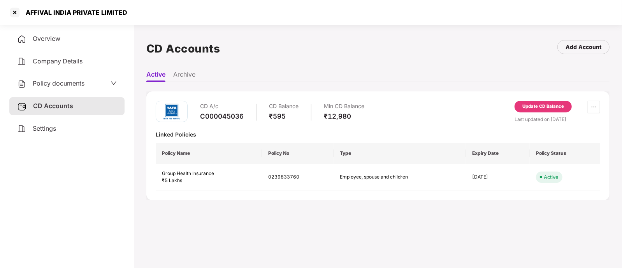
click at [533, 109] on div "Update CD Balance" at bounding box center [543, 106] width 42 height 7
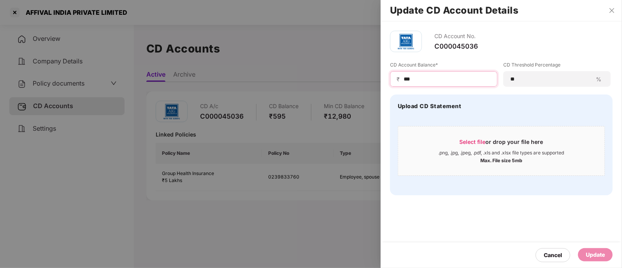
click at [404, 82] on input "***" at bounding box center [447, 79] width 88 height 8
type input "****"
click at [593, 252] on div "Update" at bounding box center [595, 255] width 19 height 9
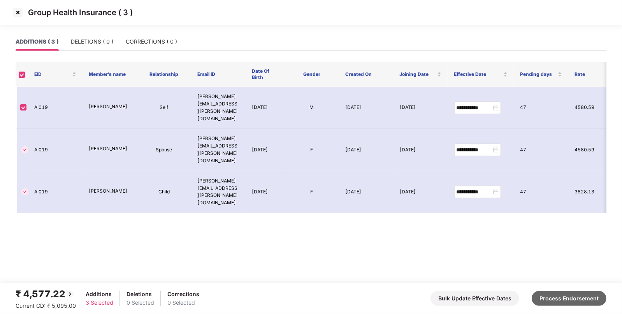
click at [570, 300] on button "Process Endorsement" at bounding box center [569, 298] width 75 height 15
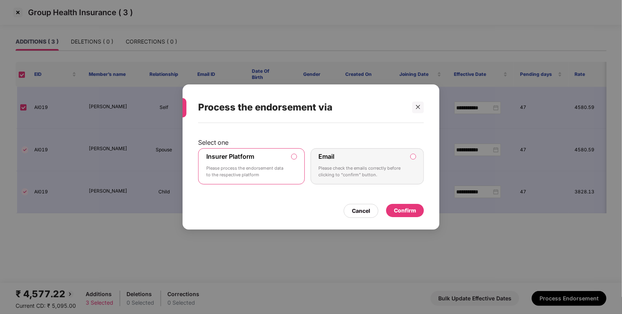
click at [402, 213] on div "Confirm" at bounding box center [405, 210] width 22 height 9
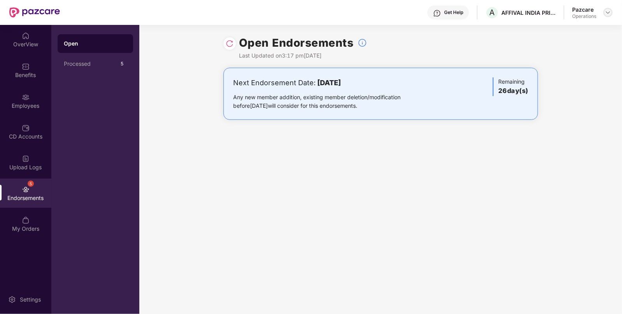
click at [610, 11] on img at bounding box center [608, 12] width 6 height 6
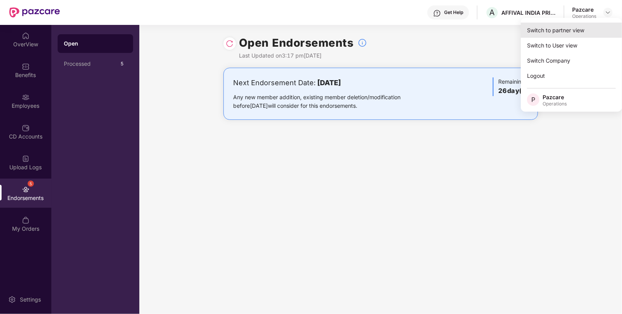
click at [568, 31] on div "Switch to partner view" at bounding box center [571, 30] width 101 height 15
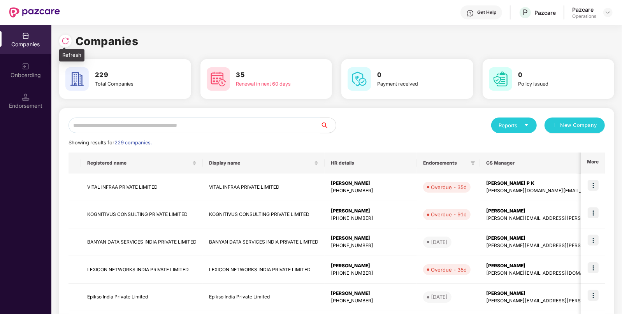
click at [67, 40] on img at bounding box center [66, 41] width 8 height 8
click at [62, 37] on img at bounding box center [66, 41] width 8 height 8
click at [65, 44] on img at bounding box center [66, 41] width 8 height 8
paste input "**********"
click at [128, 123] on input "**********" at bounding box center [195, 126] width 252 height 16
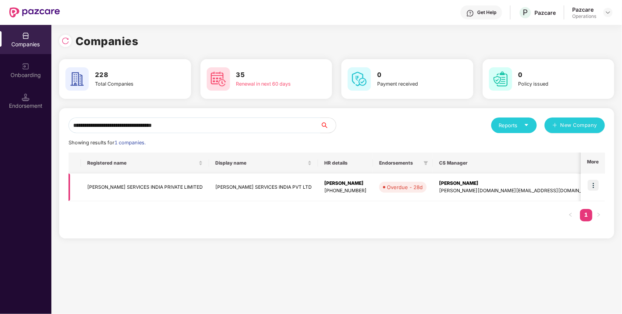
type input "**********"
click at [596, 183] on img at bounding box center [593, 185] width 11 height 11
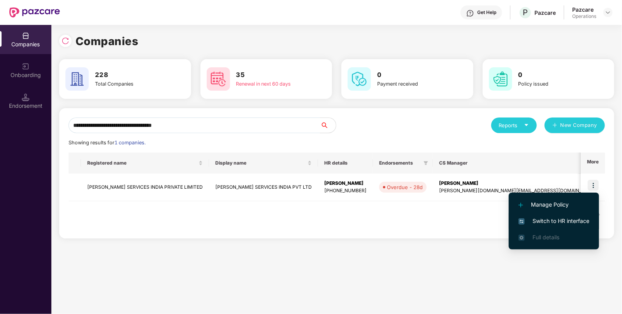
click at [534, 219] on span "Switch to HR interface" at bounding box center [554, 221] width 71 height 9
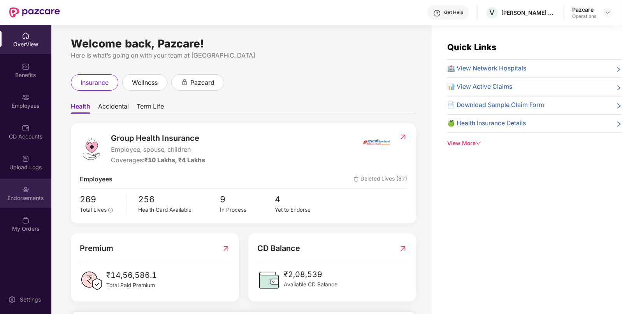
click at [21, 193] on div "Endorsements" at bounding box center [25, 193] width 51 height 29
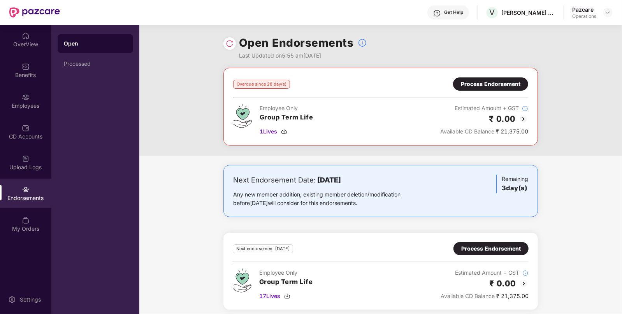
click at [525, 118] on img at bounding box center [523, 118] width 9 height 9
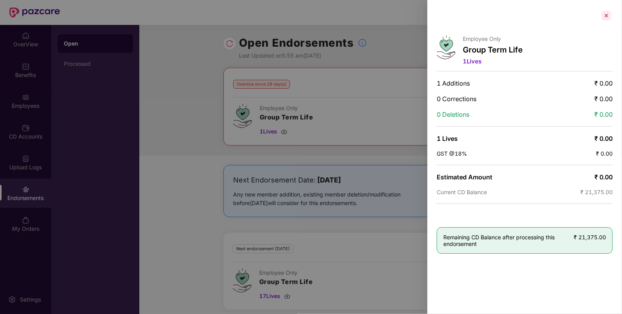
click at [605, 14] on div at bounding box center [606, 15] width 12 height 12
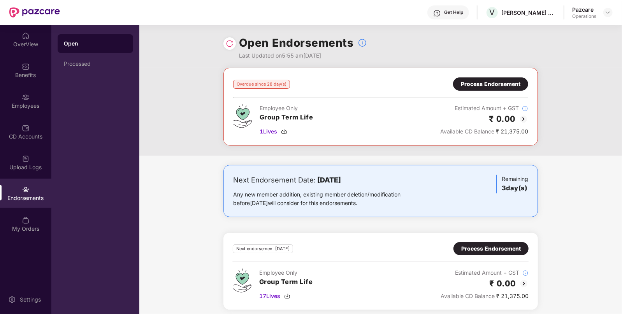
click at [482, 78] on div "Process Endorsement" at bounding box center [490, 83] width 75 height 13
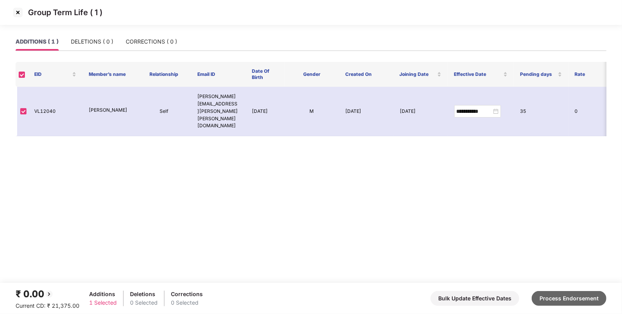
click at [569, 297] on button "Process Endorsement" at bounding box center [569, 298] width 75 height 15
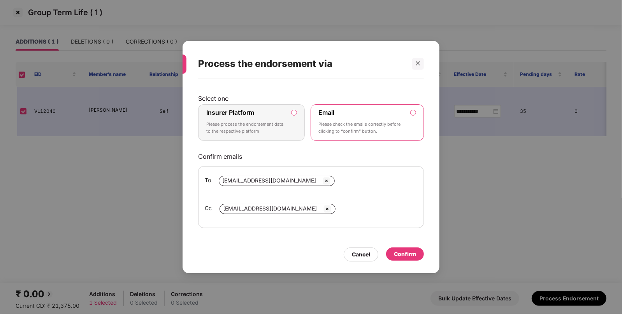
click at [290, 113] on label "Insurer Platform Please process the endorsement data to the respective platform" at bounding box center [251, 122] width 107 height 37
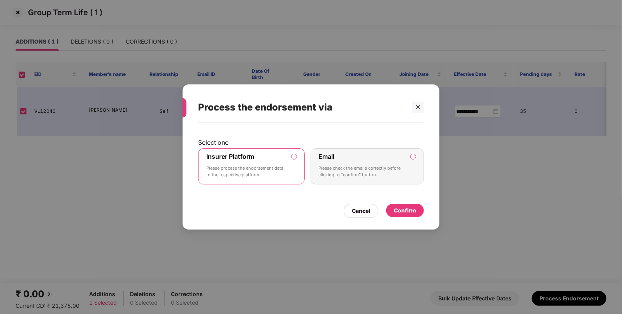
click at [408, 206] on div "Confirm" at bounding box center [405, 210] width 22 height 9
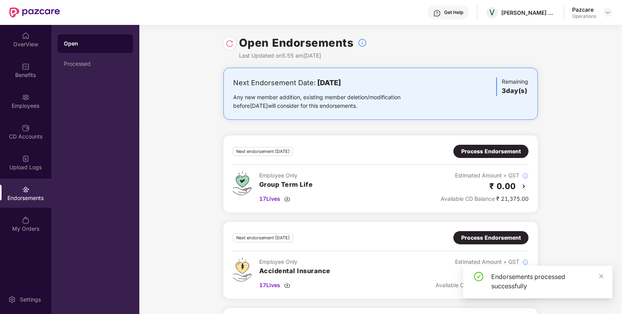
click at [232, 44] on img at bounding box center [230, 44] width 8 height 8
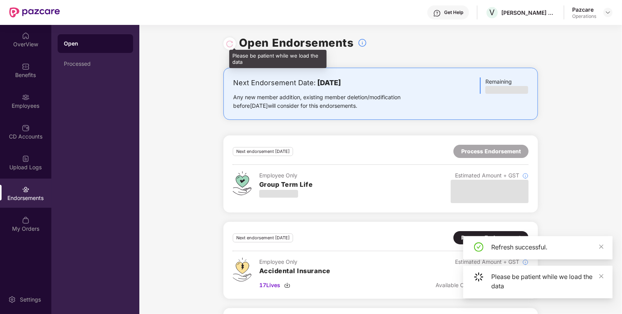
click at [229, 42] on div at bounding box center [230, 43] width 8 height 9
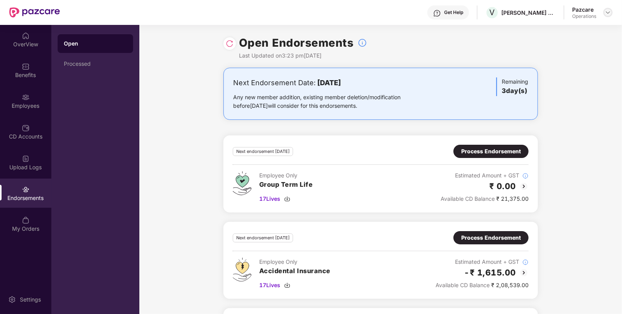
click at [610, 11] on img at bounding box center [608, 12] width 6 height 6
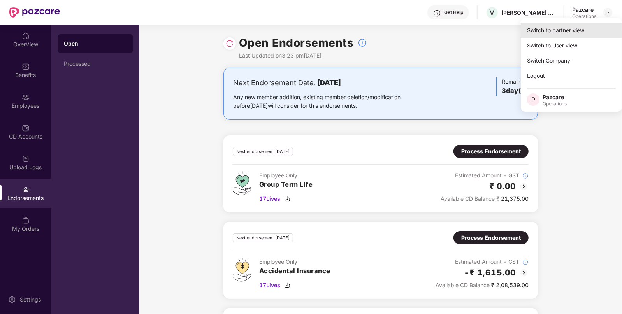
click at [573, 30] on div "Switch to partner view" at bounding box center [571, 30] width 101 height 15
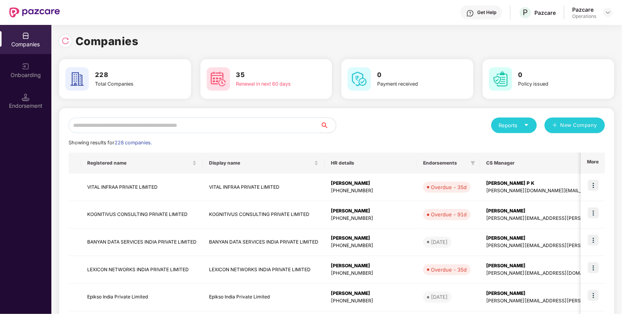
click at [298, 127] on input "text" at bounding box center [195, 126] width 252 height 16
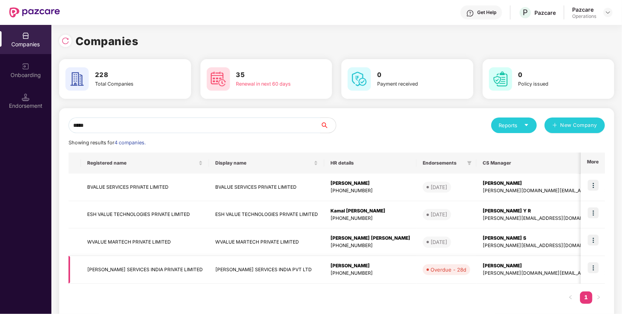
type input "*****"
click at [128, 269] on td "VALUELEAF SERVICES INDIA PRIVATE LIMITED" at bounding box center [145, 270] width 128 height 28
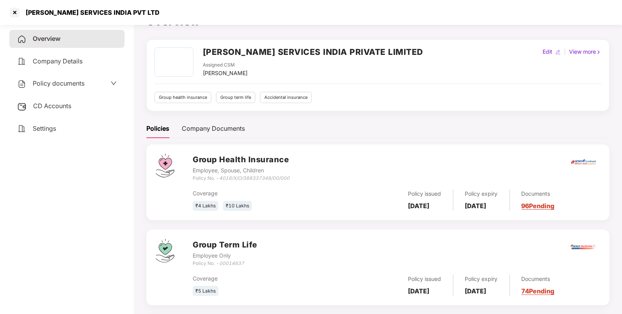
scroll to position [17, 0]
click at [70, 80] on span "Policy documents" at bounding box center [59, 83] width 52 height 8
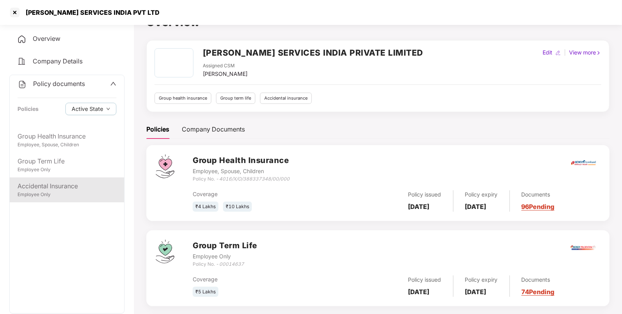
click at [46, 195] on div "Employee Only" at bounding box center [67, 194] width 99 height 7
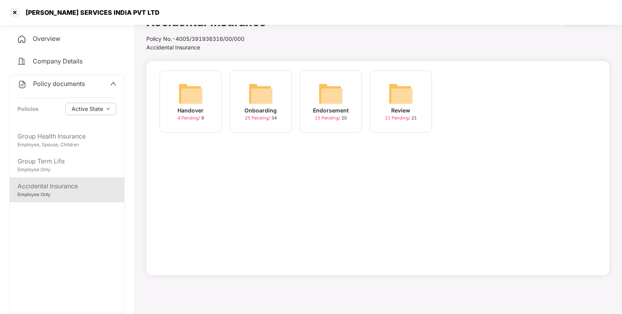
click at [317, 100] on div "Endorsement 15 Pending / 20" at bounding box center [331, 101] width 62 height 62
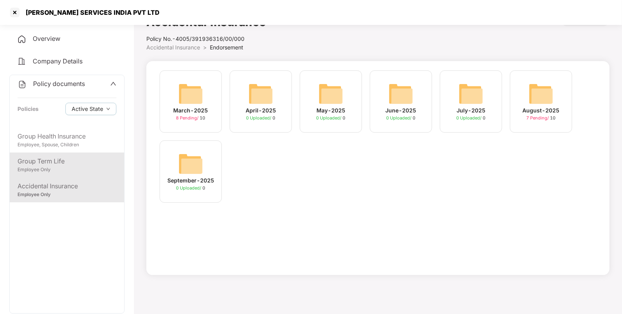
click at [49, 168] on div "Employee Only" at bounding box center [67, 169] width 99 height 7
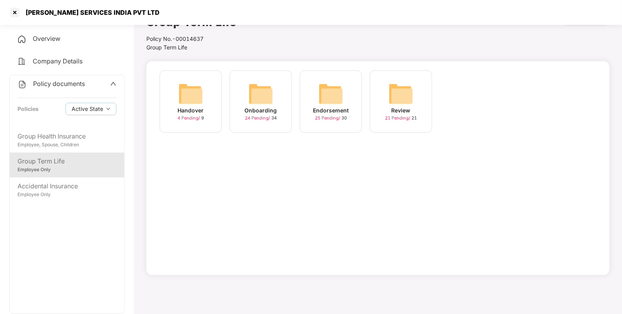
click at [321, 102] on img at bounding box center [330, 93] width 25 height 25
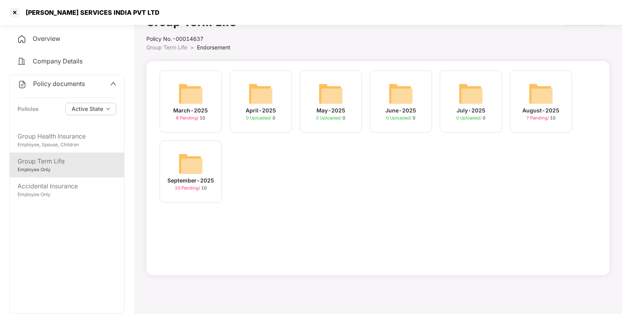
click at [194, 162] on img at bounding box center [190, 163] width 25 height 25
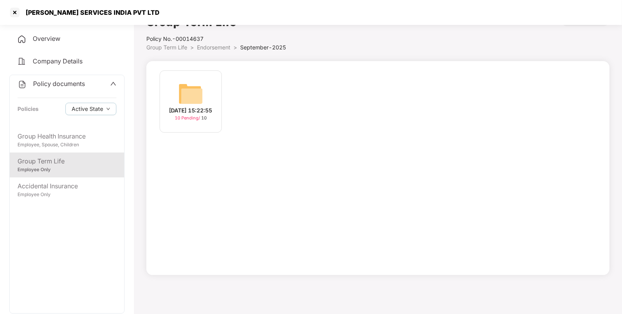
click at [188, 86] on img at bounding box center [190, 93] width 25 height 25
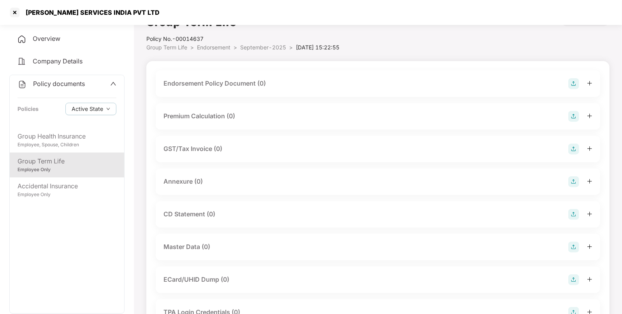
click at [573, 87] on img at bounding box center [573, 83] width 11 height 11
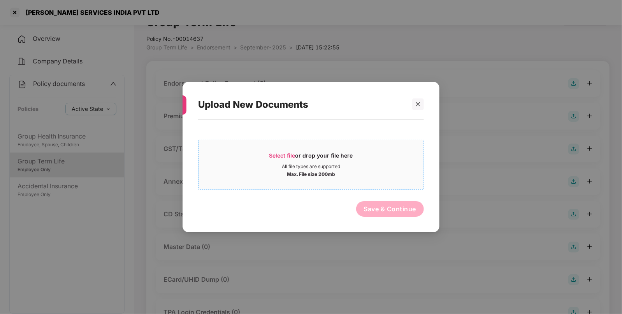
click at [277, 153] on span "Select file" at bounding box center [282, 155] width 26 height 7
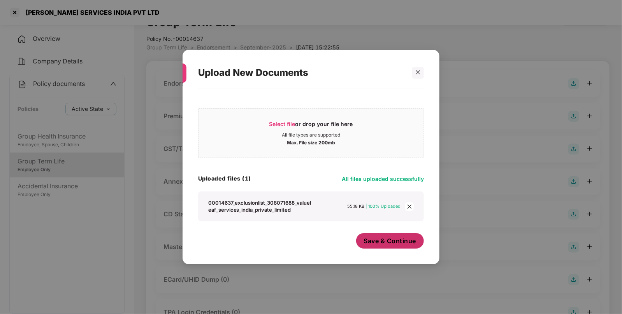
click at [385, 240] on span "Save & Continue" at bounding box center [390, 241] width 53 height 9
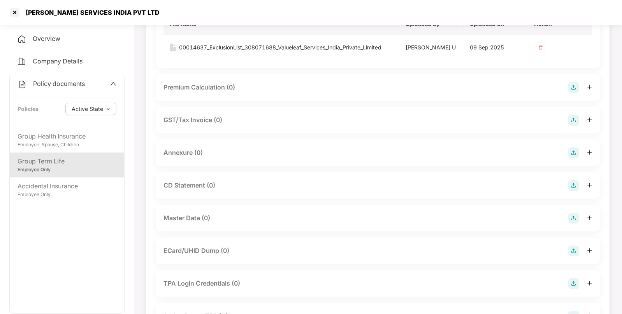
scroll to position [103, 0]
click at [574, 148] on img at bounding box center [573, 152] width 11 height 11
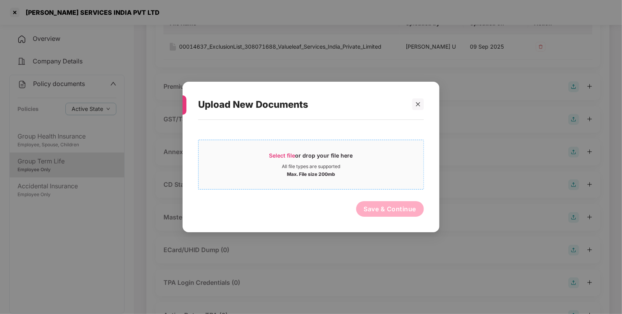
click at [279, 153] on span "Select file" at bounding box center [282, 155] width 26 height 7
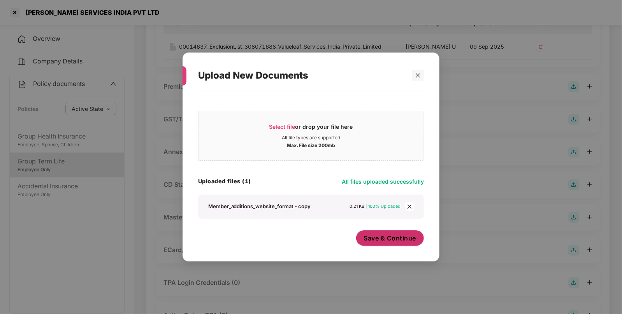
click at [373, 235] on span "Save & Continue" at bounding box center [390, 238] width 53 height 9
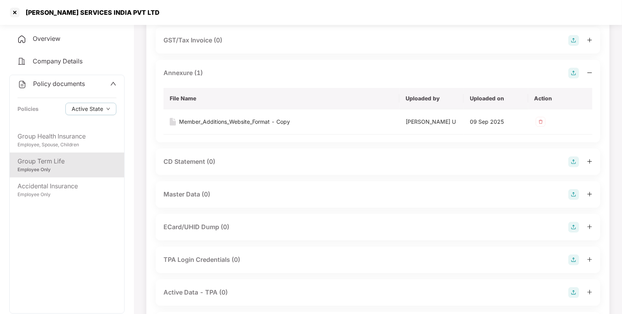
scroll to position [183, 0]
click at [573, 195] on img at bounding box center [573, 193] width 11 height 11
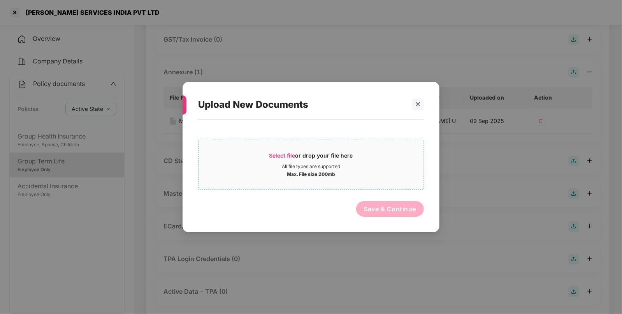
click at [296, 155] on div "Select file or drop your file here" at bounding box center [311, 158] width 84 height 12
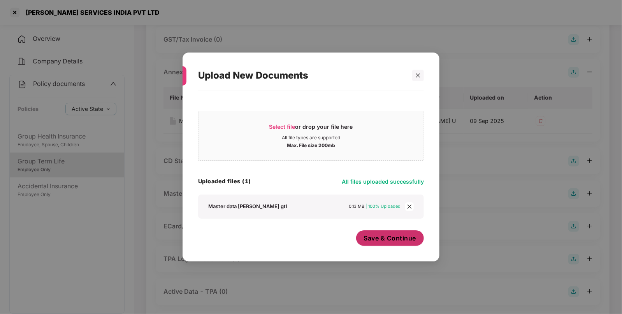
click at [375, 238] on span "Save & Continue" at bounding box center [390, 238] width 53 height 9
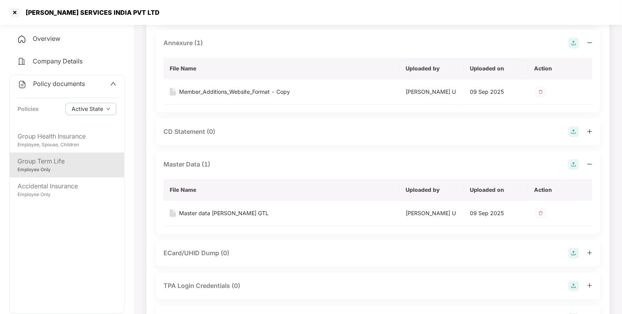
scroll to position [210, 0]
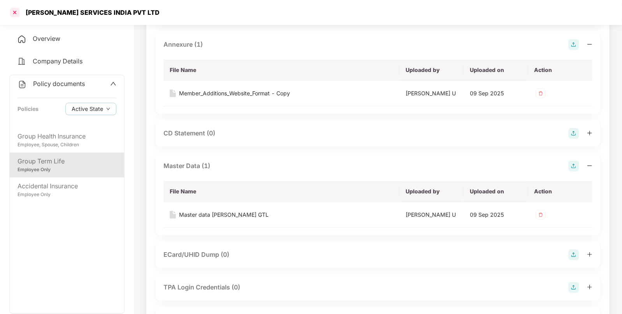
click at [14, 13] on div at bounding box center [15, 12] width 12 height 12
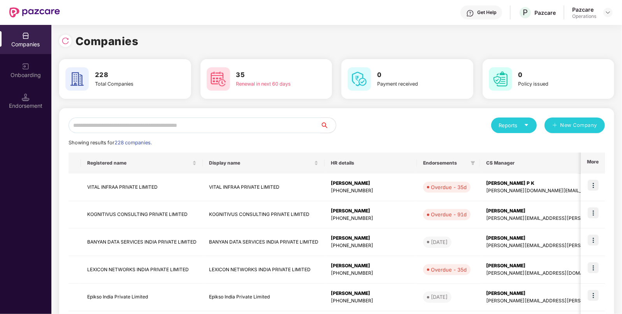
click at [132, 127] on input "text" at bounding box center [195, 126] width 252 height 16
paste input "**********"
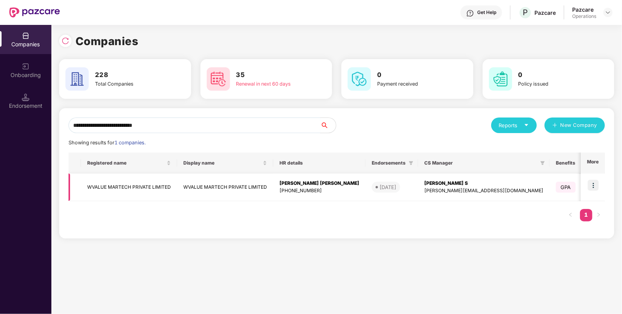
type input "**********"
click at [593, 183] on img at bounding box center [593, 185] width 11 height 11
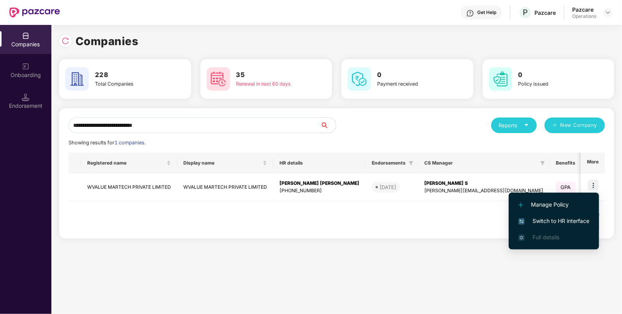
click at [557, 217] on span "Switch to HR interface" at bounding box center [554, 221] width 71 height 9
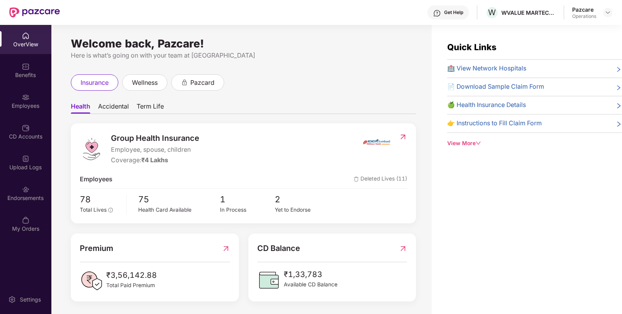
click at [27, 193] on img at bounding box center [26, 190] width 8 height 8
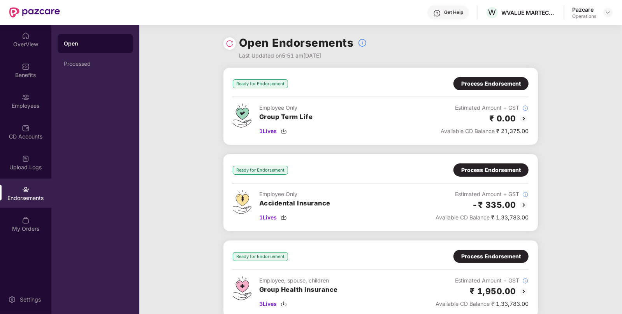
scroll to position [90, 0]
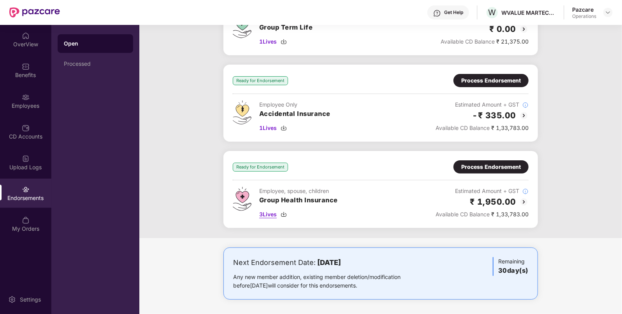
click at [286, 213] on img at bounding box center [284, 214] width 6 height 6
click at [287, 214] on img at bounding box center [284, 214] width 6 height 6
click at [285, 128] on img at bounding box center [284, 128] width 6 height 6
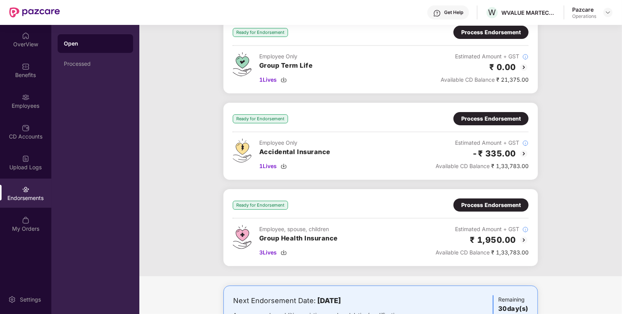
scroll to position [51, 0]
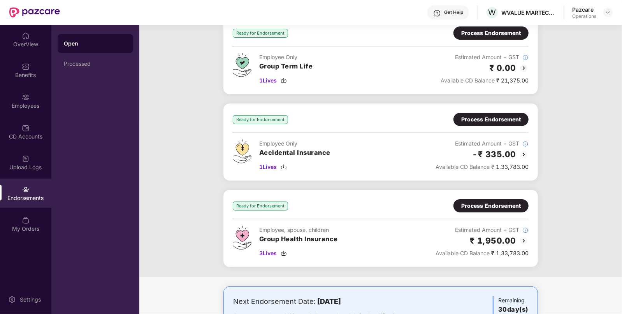
click at [498, 207] on div "Process Endorsement" at bounding box center [491, 206] width 60 height 9
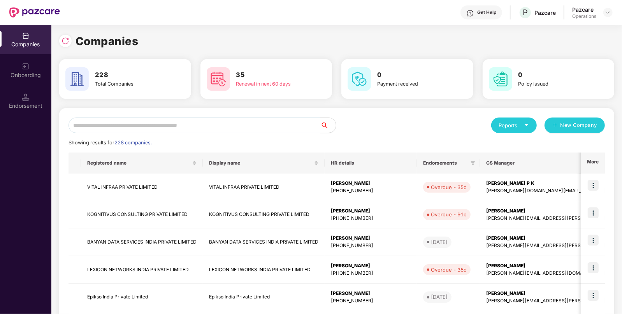
click at [173, 125] on input "text" at bounding box center [195, 126] width 252 height 16
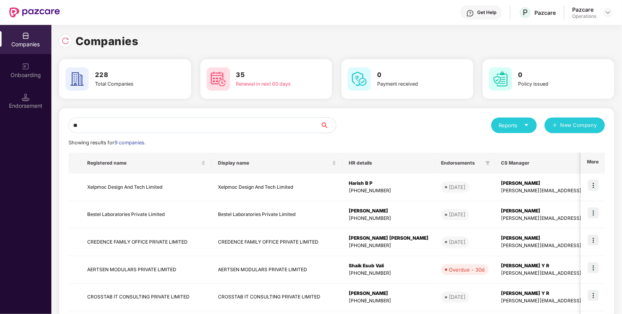
type input "*"
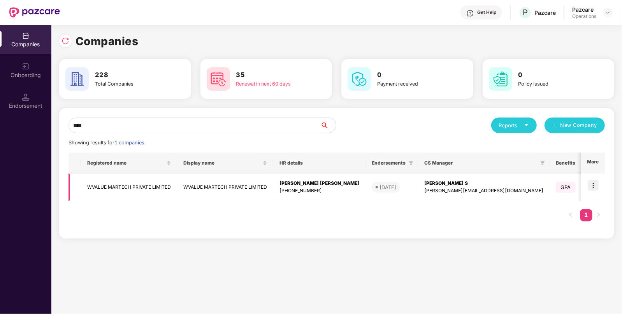
type input "****"
drag, startPoint x: 81, startPoint y: 182, endPoint x: 186, endPoint y: 185, distance: 105.2
click at [186, 185] on tr "WVALUE MARTECH PRIVATE LIMITED [GEOGRAPHIC_DATA] MARTECH PRIVATE LIMITED [PERSO…" at bounding box center [436, 188] width 735 height 28
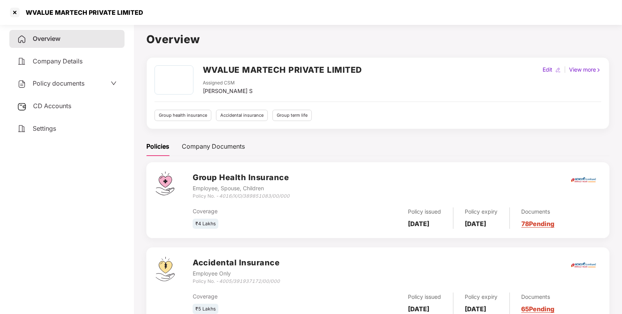
click at [262, 65] on h2 "WVALUE MARTECH PRIVATE LIMITED" at bounding box center [282, 69] width 159 height 13
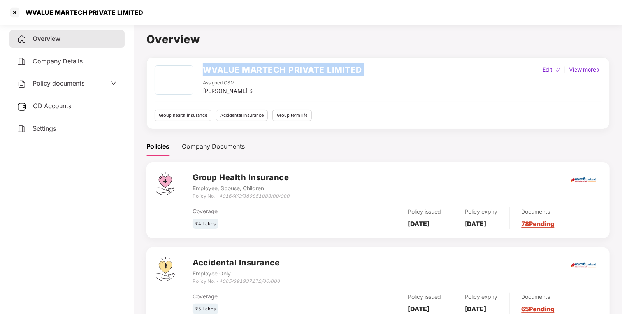
click at [262, 65] on h2 "WVALUE MARTECH PRIVATE LIMITED" at bounding box center [282, 69] width 159 height 13
copy h2 "WVALUE MARTECH PRIVATE LIMITED"
click at [262, 65] on h2 "WVALUE MARTECH PRIVATE LIMITED" at bounding box center [282, 69] width 159 height 13
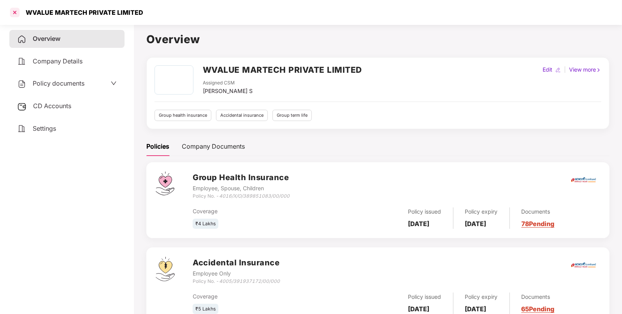
click at [13, 12] on div at bounding box center [15, 12] width 12 height 12
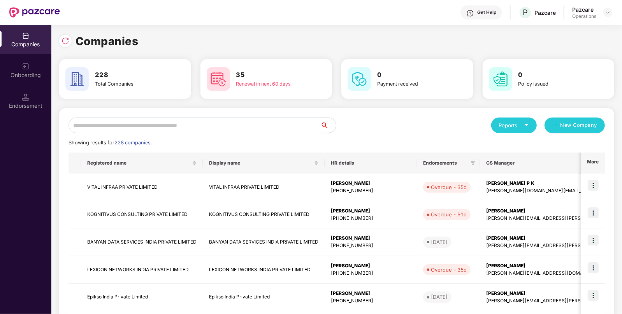
click at [90, 124] on input "text" at bounding box center [195, 126] width 252 height 16
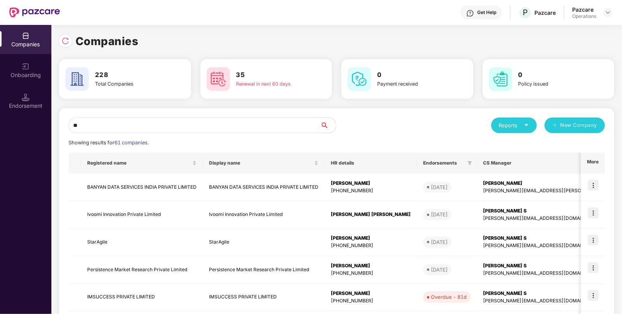
type input "*"
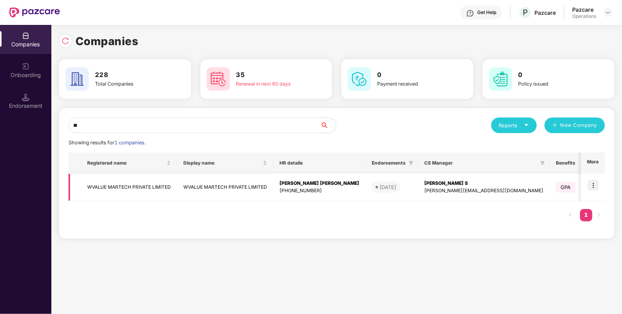
type input "**"
click at [115, 194] on td "WVALUE MARTECH PRIVATE LIMITED" at bounding box center [129, 188] width 96 height 28
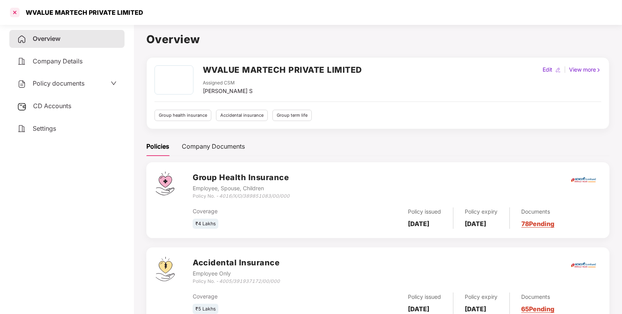
click at [16, 14] on div at bounding box center [15, 12] width 12 height 12
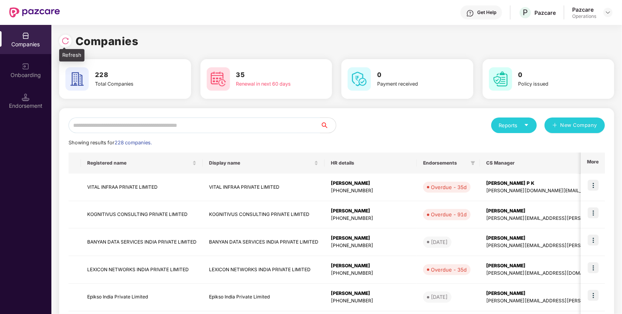
click at [62, 39] on img at bounding box center [66, 41] width 8 height 8
